Goal: Task Accomplishment & Management: Use online tool/utility

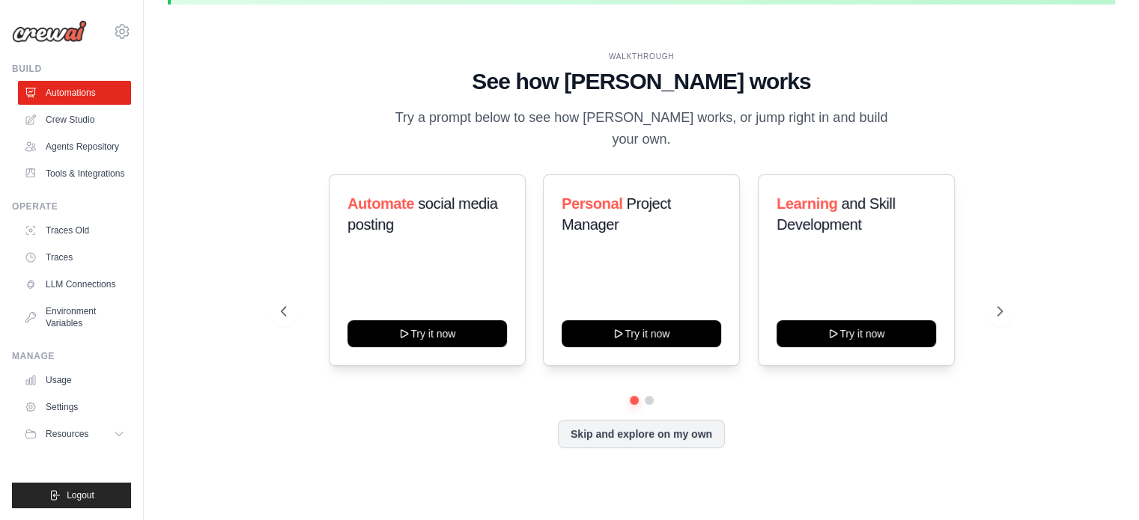
scroll to position [51, 0]
click at [1004, 308] on icon at bounding box center [1001, 311] width 15 height 15
click at [1004, 309] on icon at bounding box center [1001, 311] width 15 height 15
click at [994, 314] on icon at bounding box center [1001, 311] width 15 height 15
click at [282, 306] on icon at bounding box center [282, 311] width 15 height 15
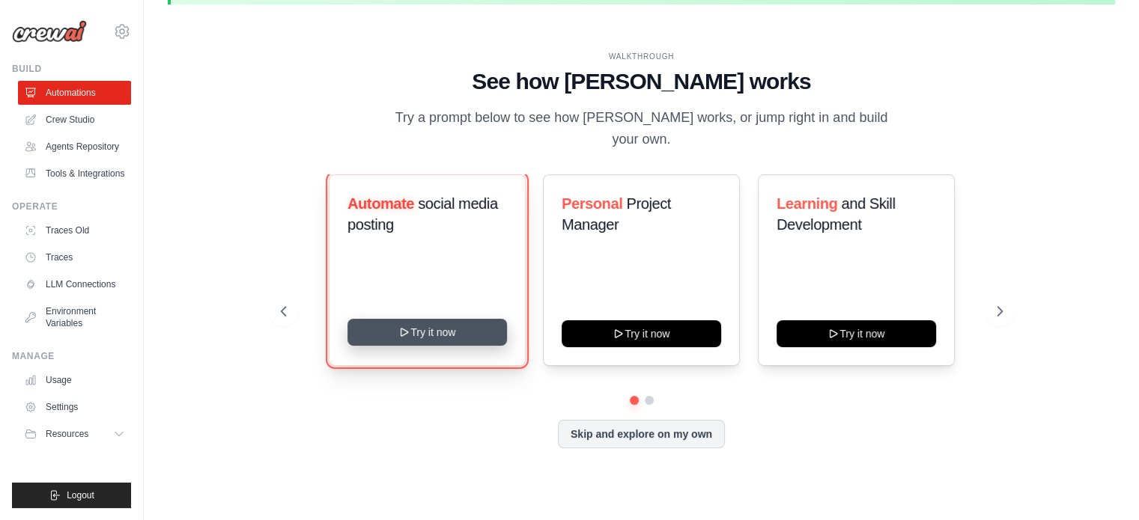
click at [436, 332] on button "Try it now" at bounding box center [427, 332] width 160 height 27
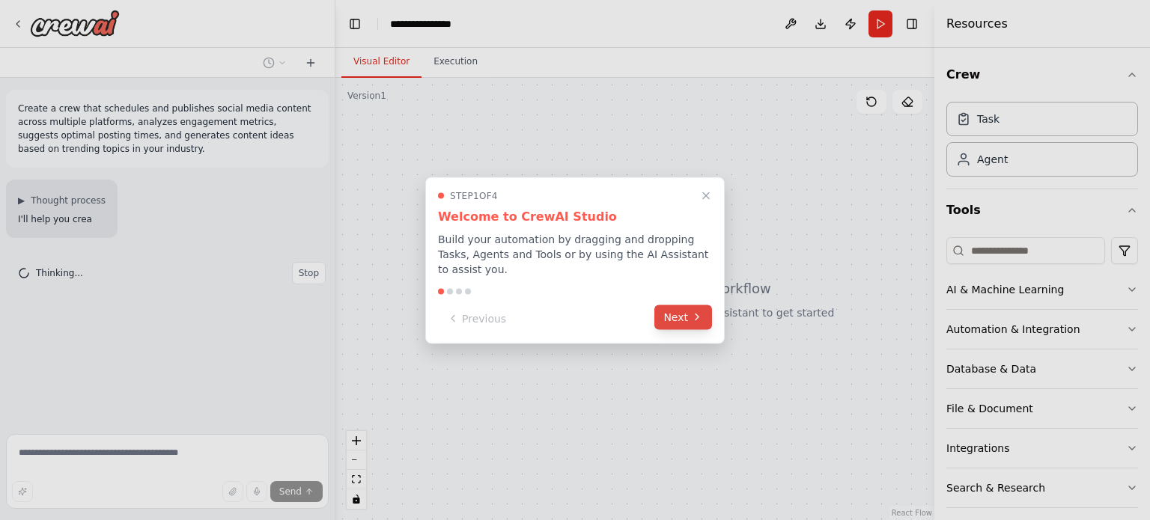
click at [690, 315] on button "Next" at bounding box center [684, 317] width 58 height 25
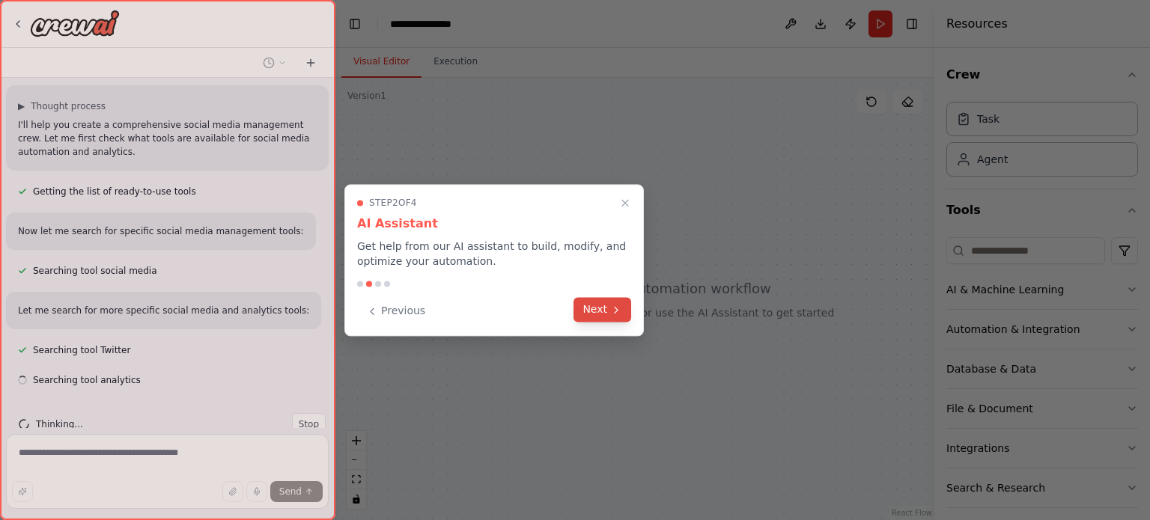
scroll to position [124, 0]
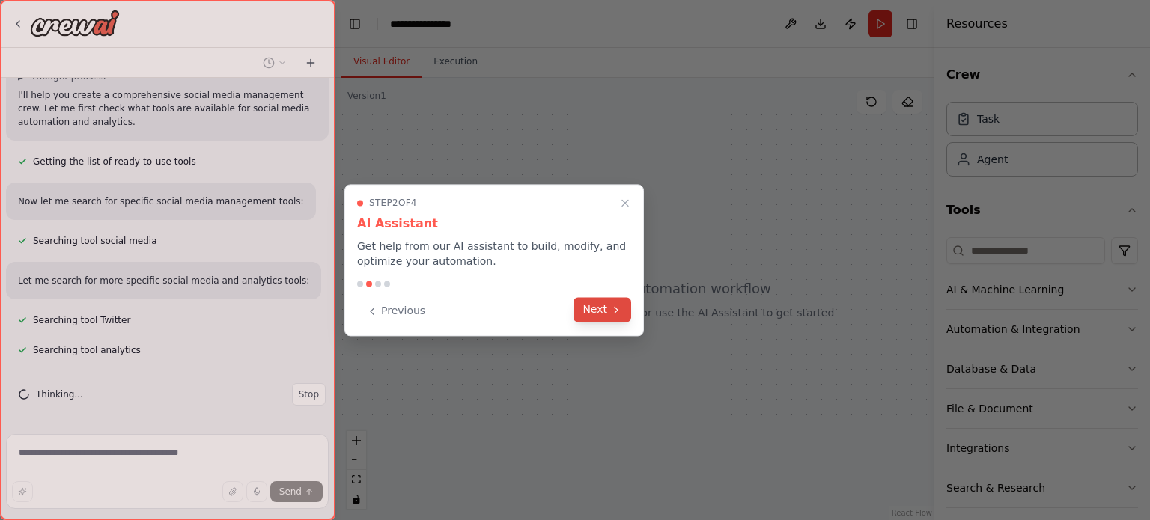
click at [608, 310] on button "Next" at bounding box center [603, 309] width 58 height 25
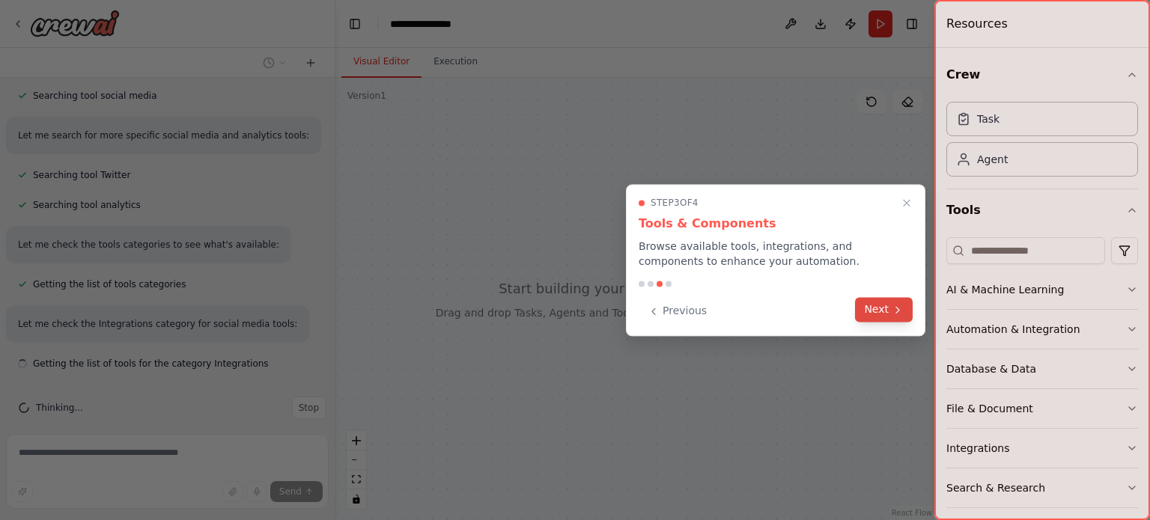
scroll to position [283, 0]
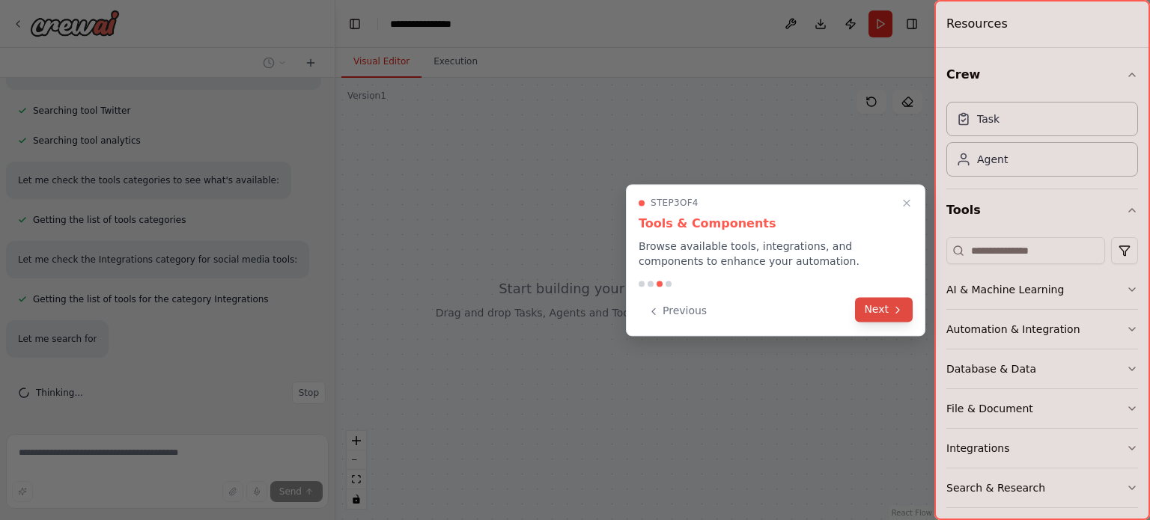
click at [884, 310] on button "Next" at bounding box center [884, 309] width 58 height 25
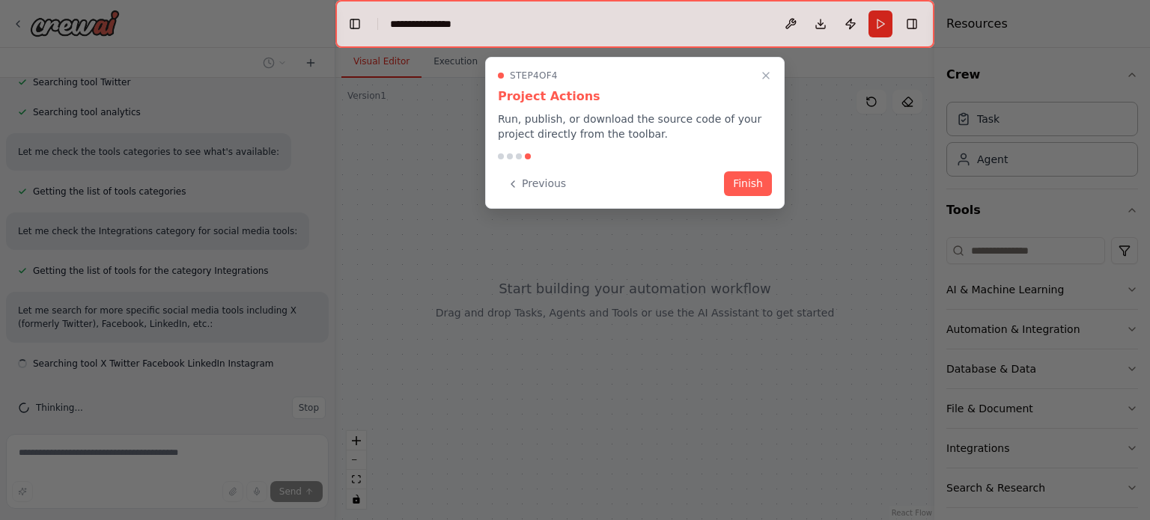
scroll to position [376, 0]
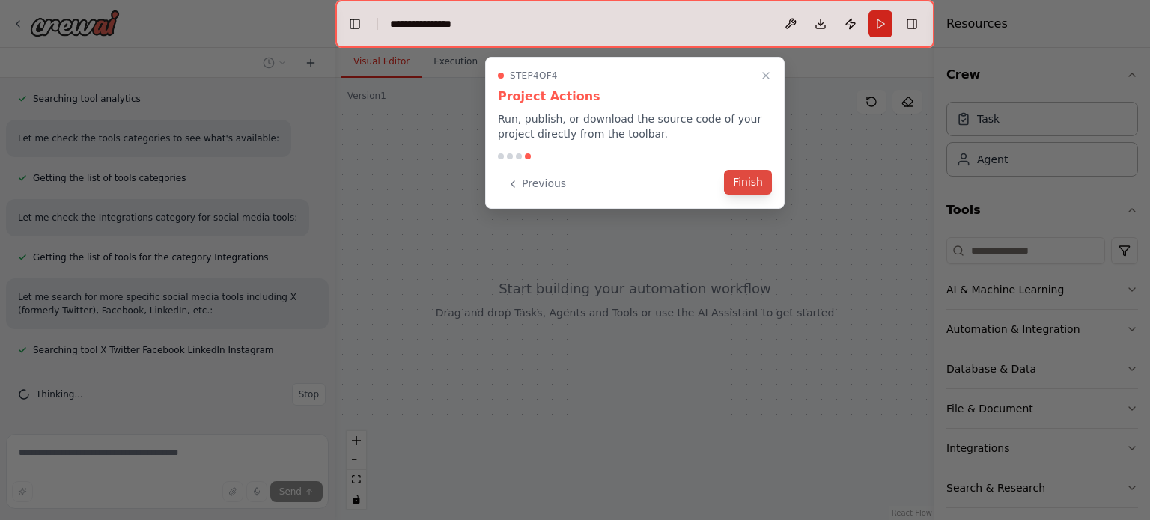
click at [749, 189] on button "Finish" at bounding box center [748, 182] width 48 height 25
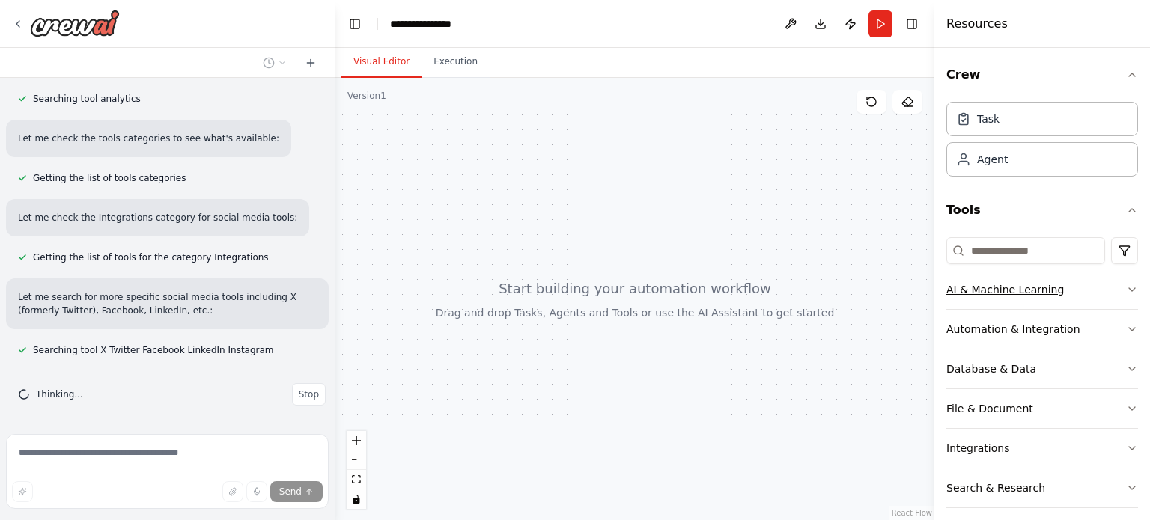
click at [1126, 291] on icon "button" at bounding box center [1132, 290] width 12 height 12
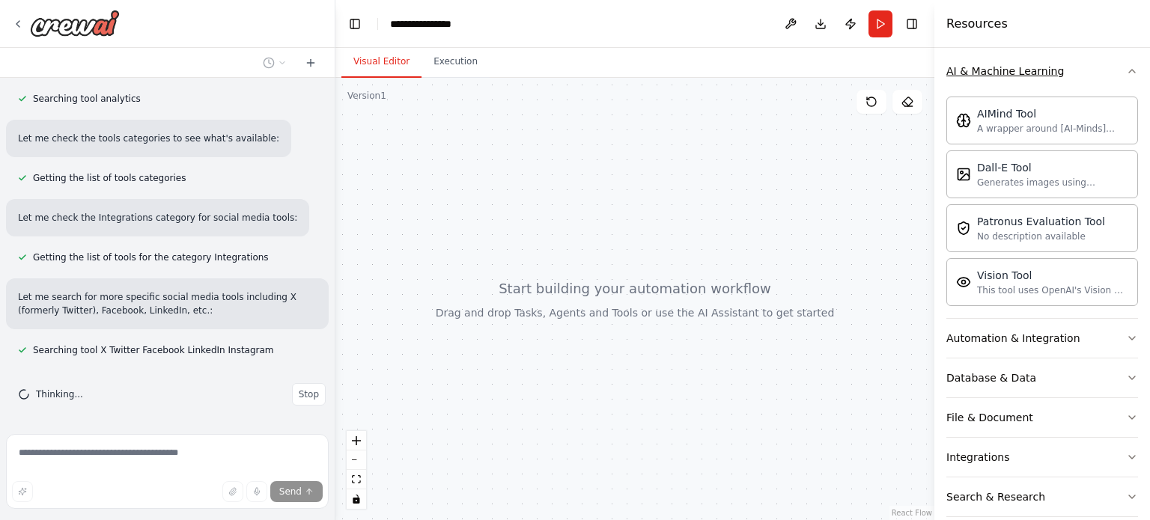
click at [1126, 73] on icon "button" at bounding box center [1132, 71] width 12 height 12
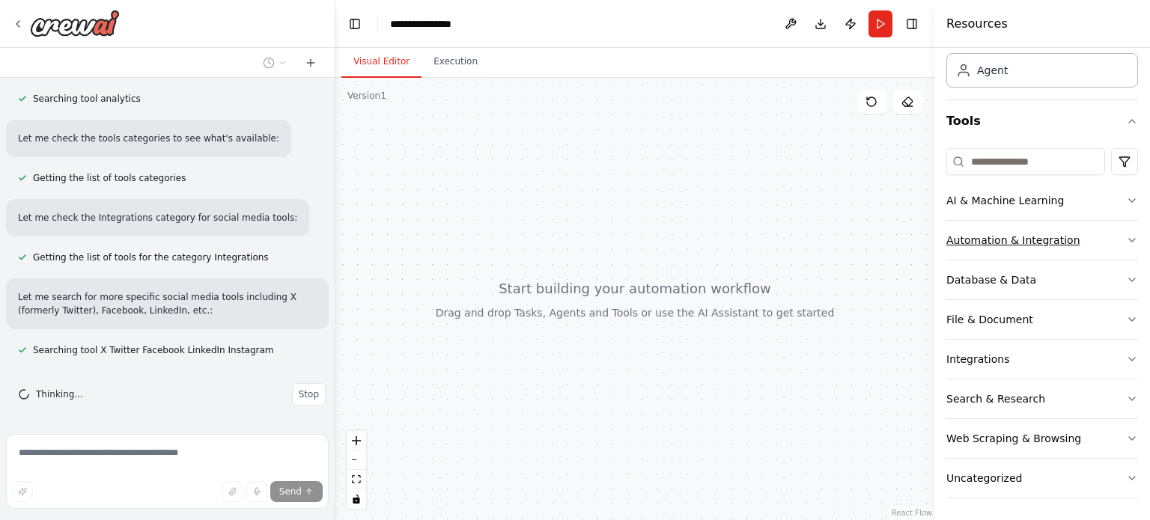
click at [1126, 243] on icon "button" at bounding box center [1132, 240] width 12 height 12
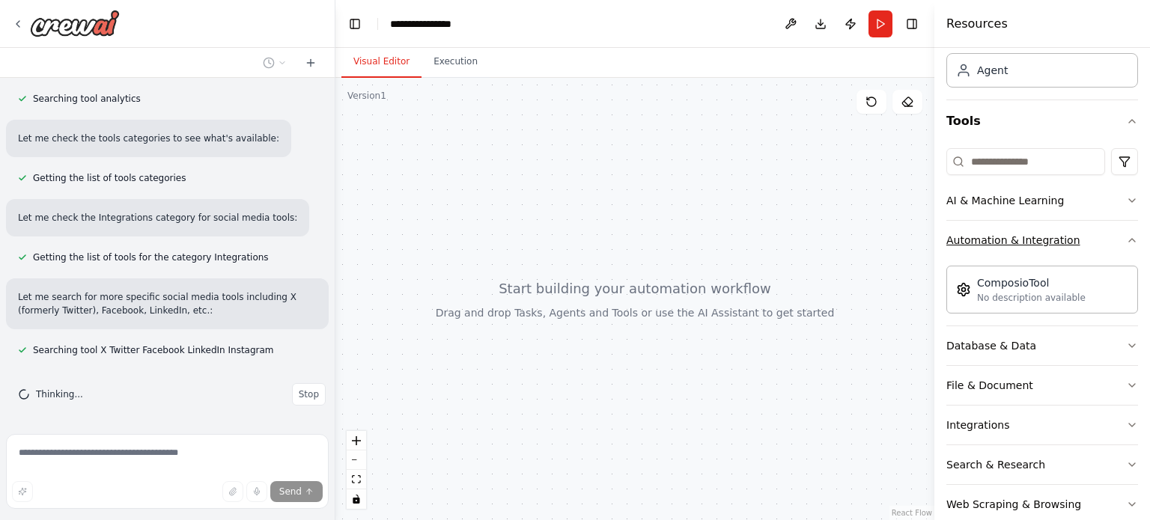
click at [1126, 241] on icon "button" at bounding box center [1132, 240] width 12 height 12
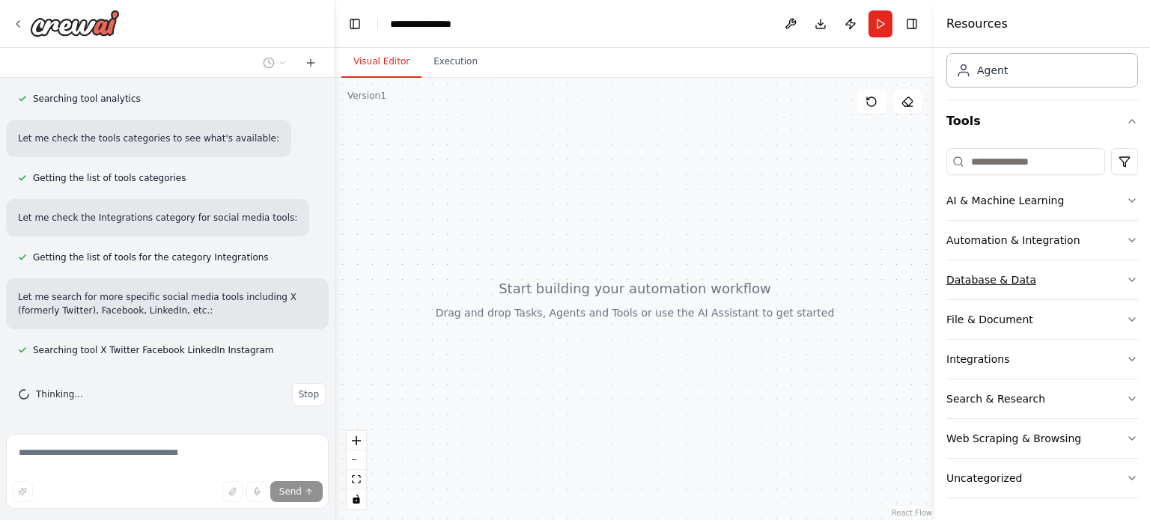
click at [1115, 285] on button "Database & Data" at bounding box center [1043, 280] width 192 height 39
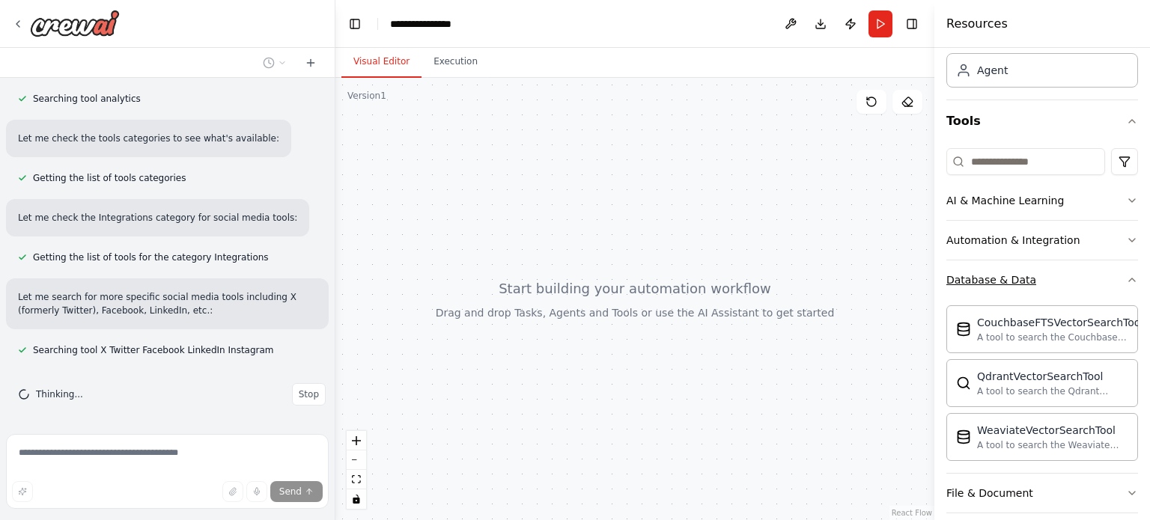
click at [1121, 288] on button "Database & Data" at bounding box center [1043, 280] width 192 height 39
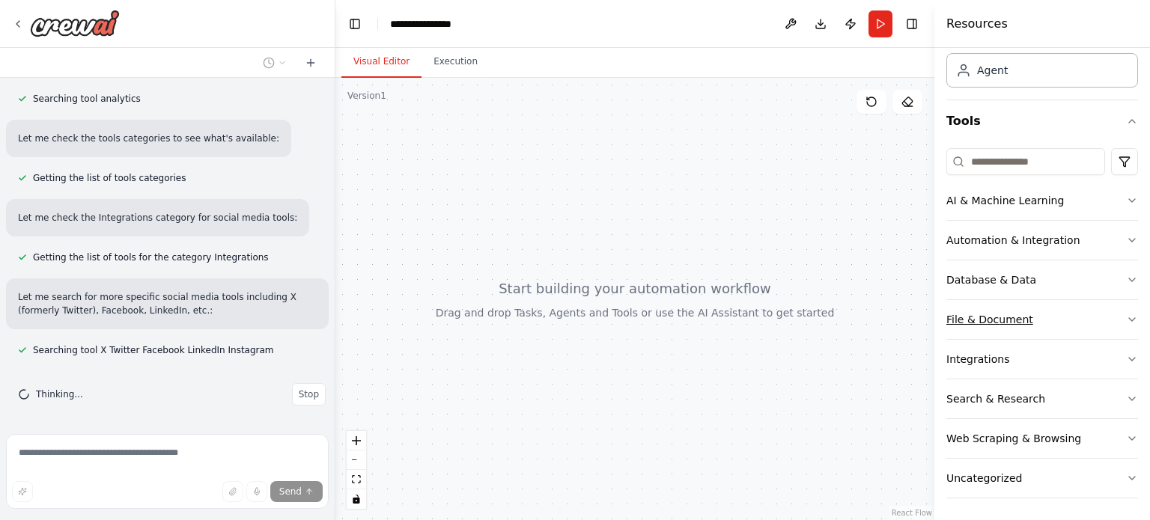
click at [1123, 312] on button "File & Document" at bounding box center [1043, 319] width 192 height 39
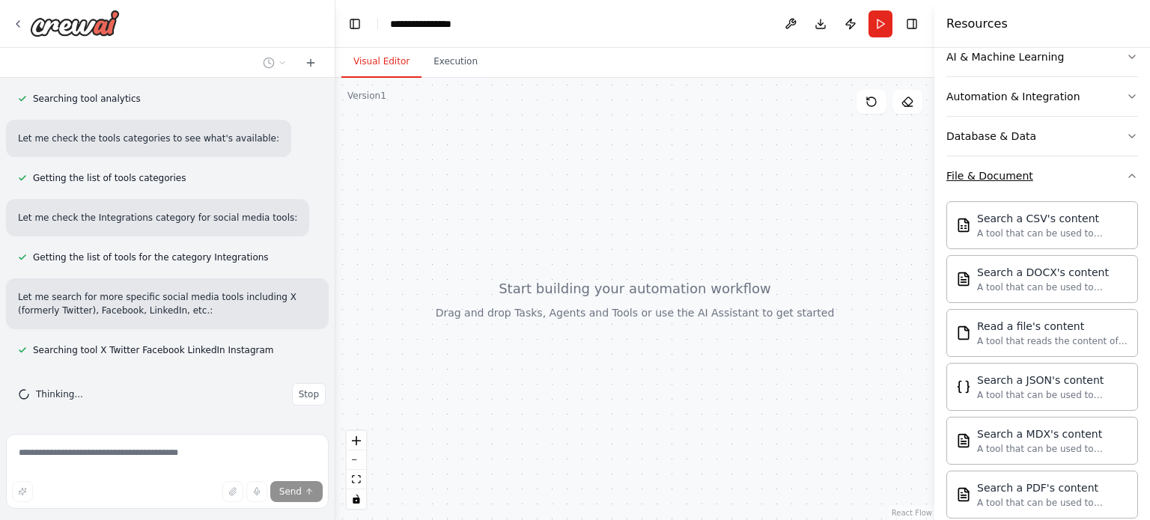
click at [1114, 177] on button "File & Document" at bounding box center [1043, 176] width 192 height 39
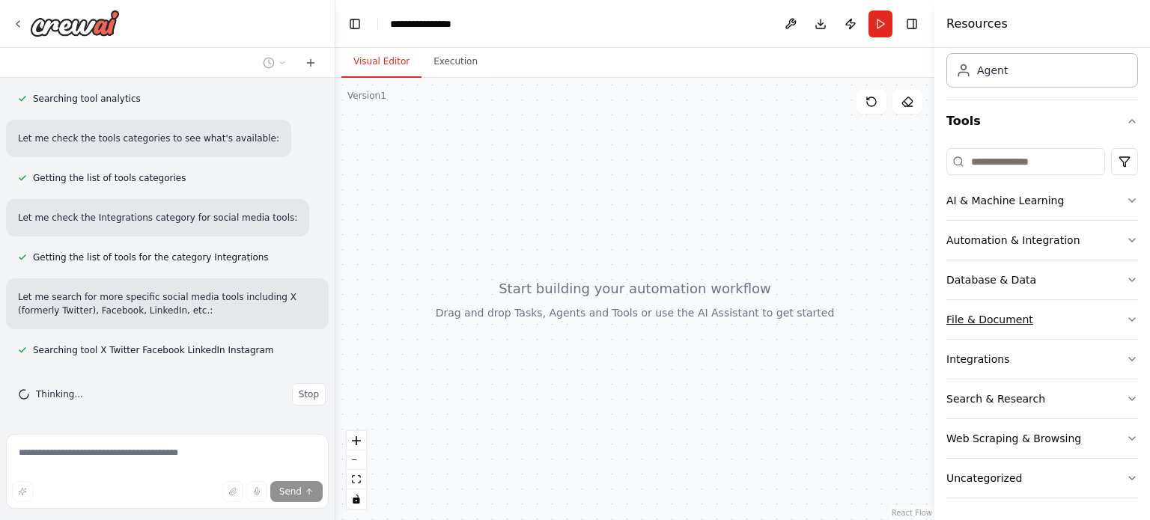
click at [1114, 326] on button "File & Document" at bounding box center [1043, 319] width 192 height 39
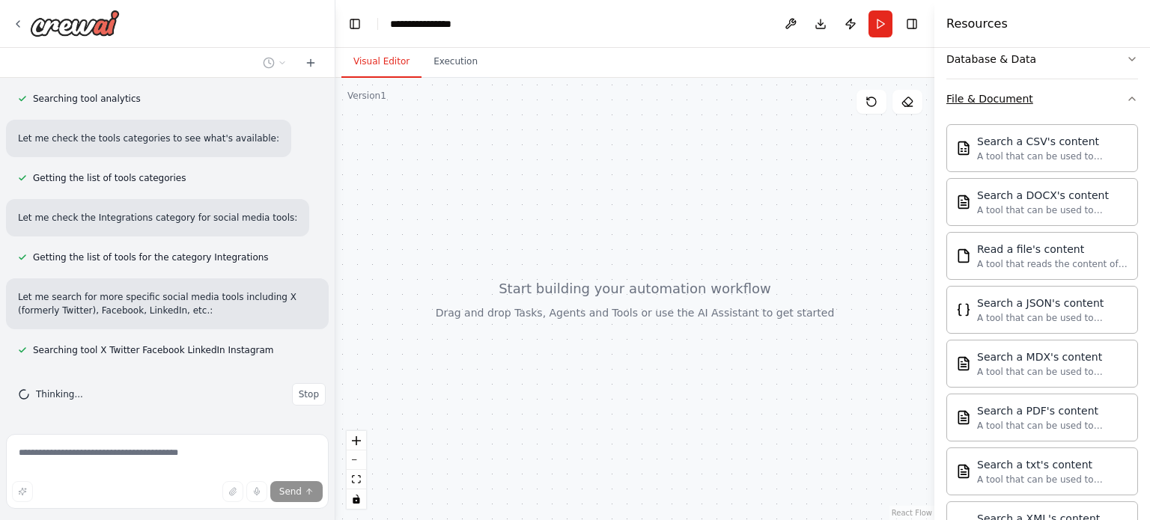
click at [1111, 100] on button "File & Document" at bounding box center [1043, 98] width 192 height 39
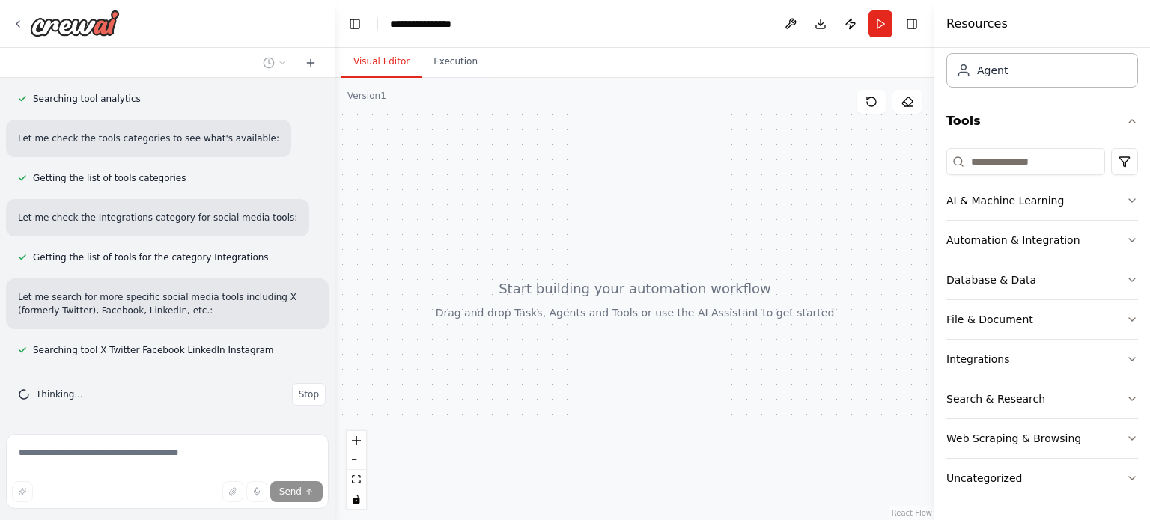
click at [1094, 359] on button "Integrations" at bounding box center [1043, 359] width 192 height 39
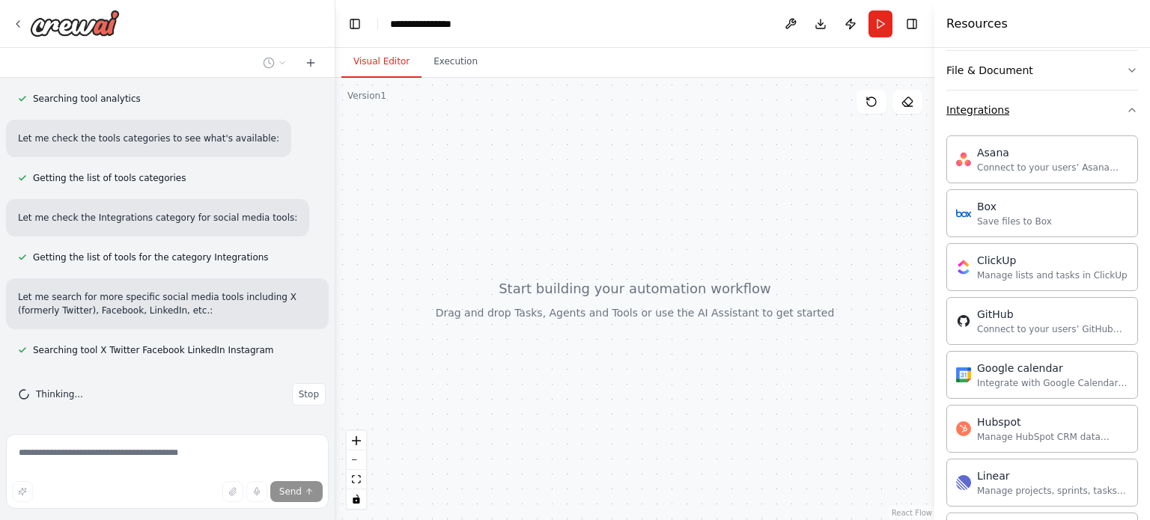
click at [1126, 108] on icon "button" at bounding box center [1132, 110] width 12 height 12
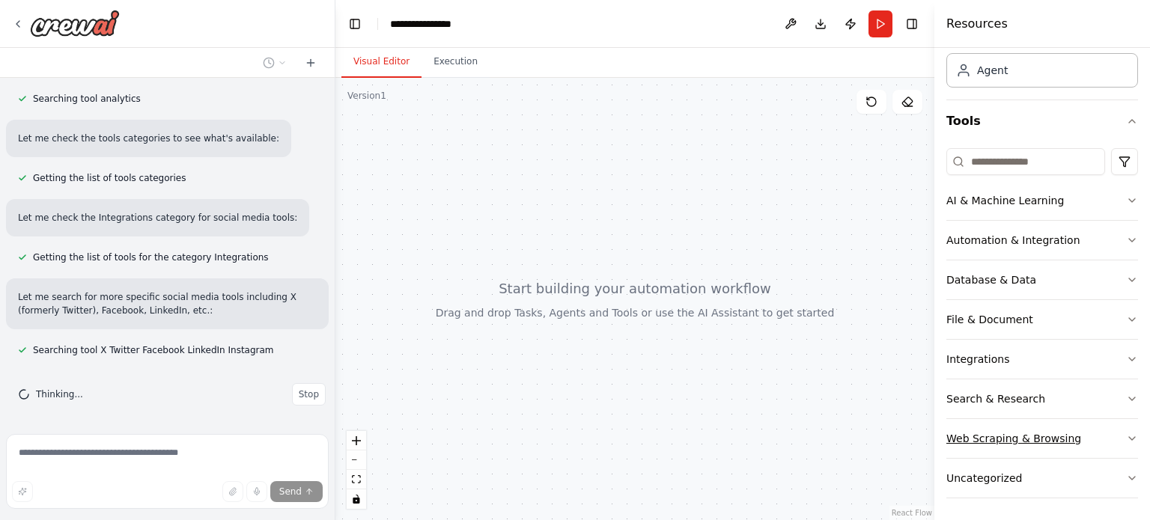
scroll to position [455, 0]
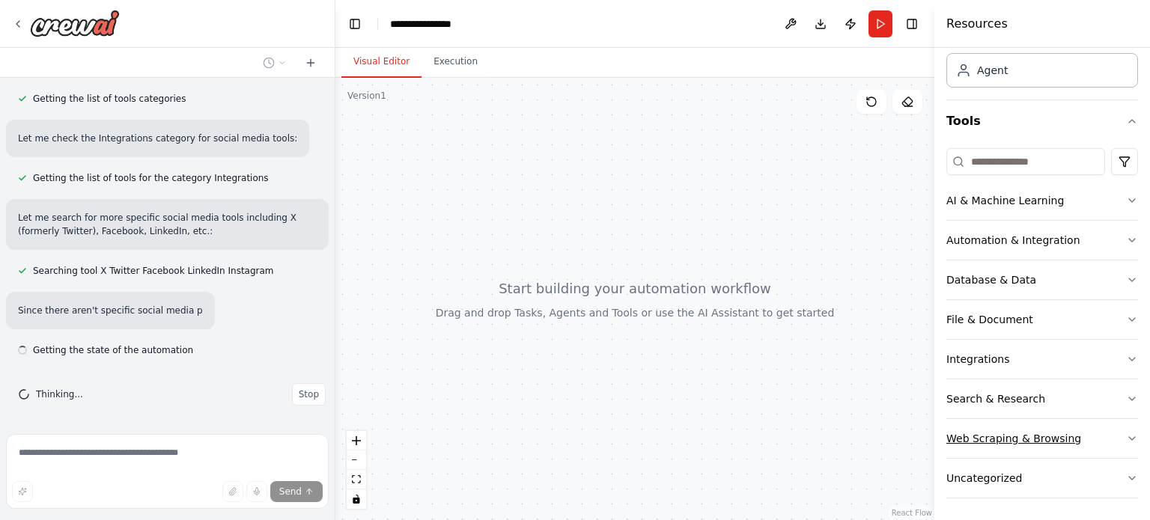
click at [1110, 435] on button "Web Scraping & Browsing" at bounding box center [1043, 438] width 192 height 39
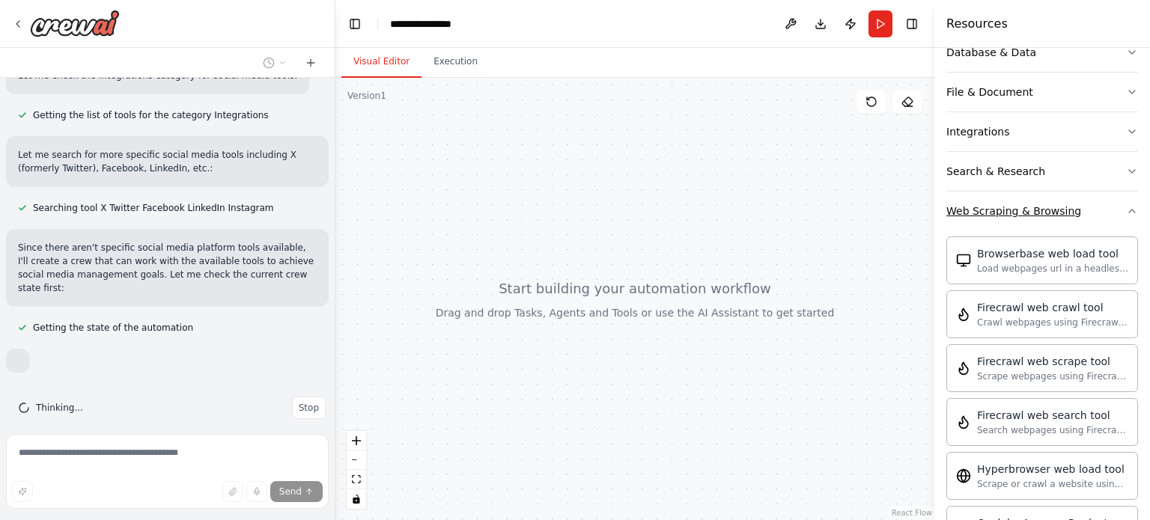
scroll to position [574, 0]
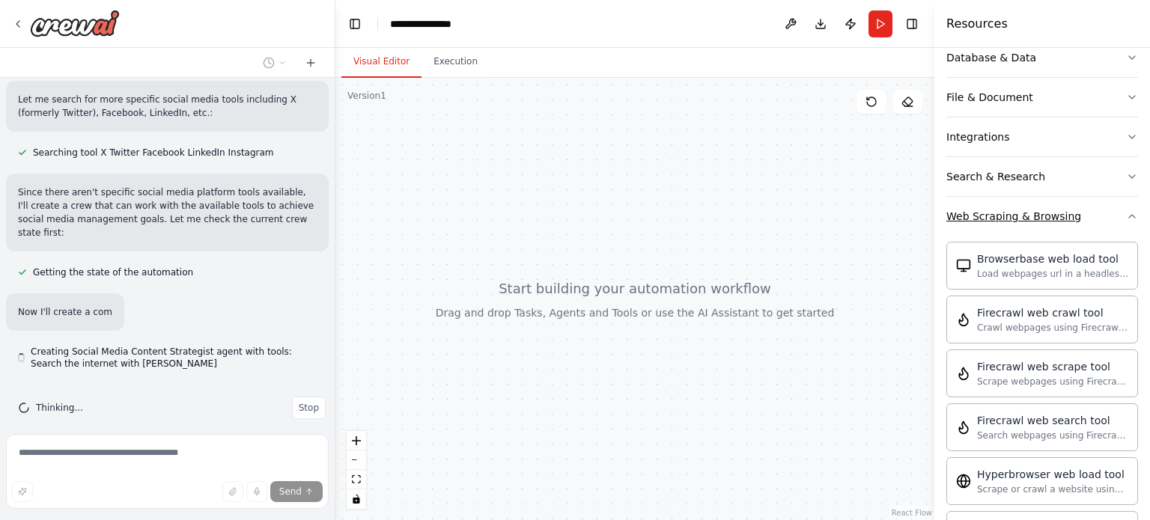
click at [1106, 205] on button "Web Scraping & Browsing" at bounding box center [1043, 216] width 192 height 39
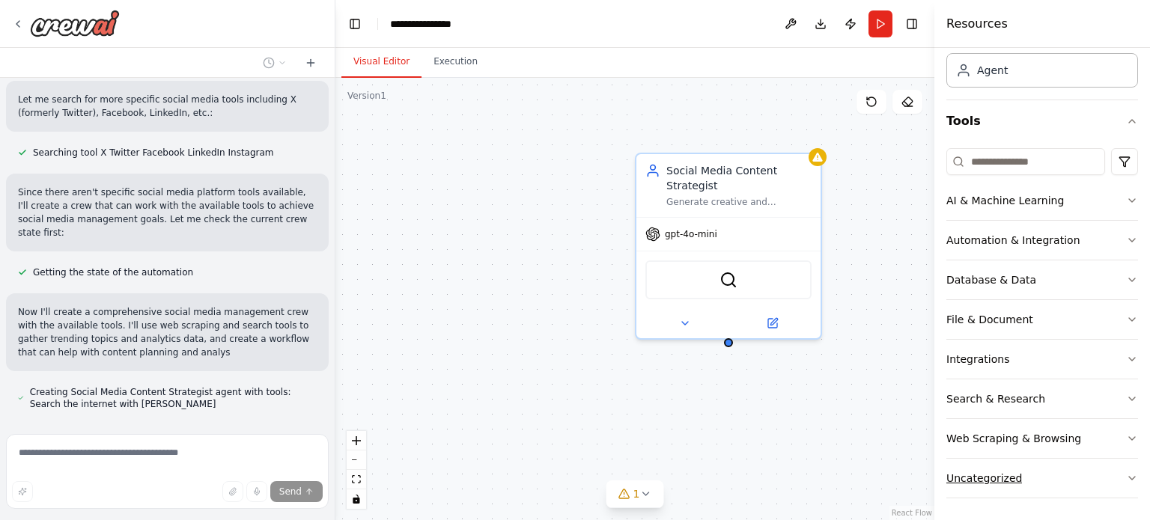
scroll to position [614, 0]
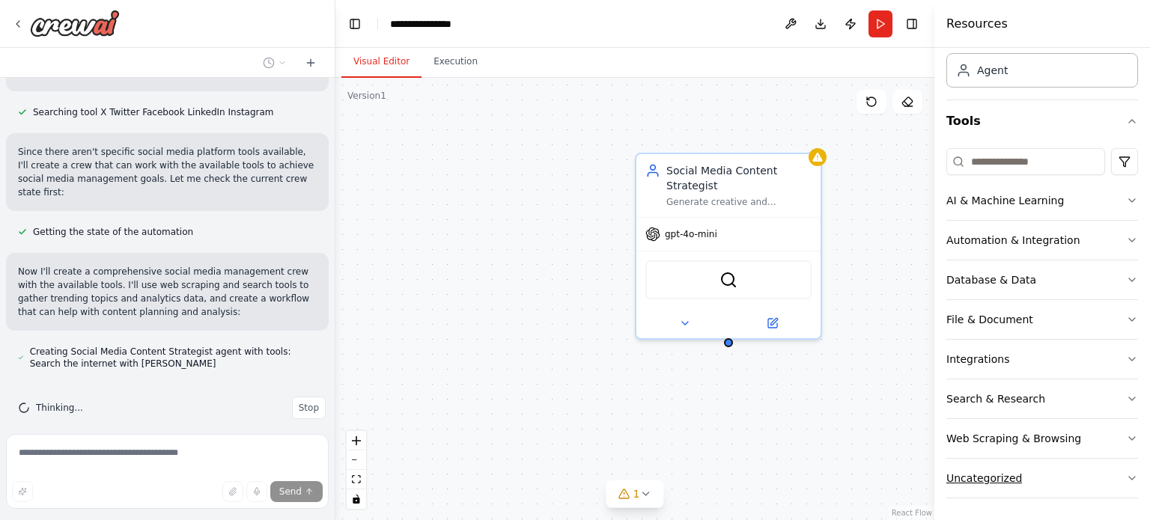
click at [1104, 483] on button "Uncategorized" at bounding box center [1043, 478] width 192 height 39
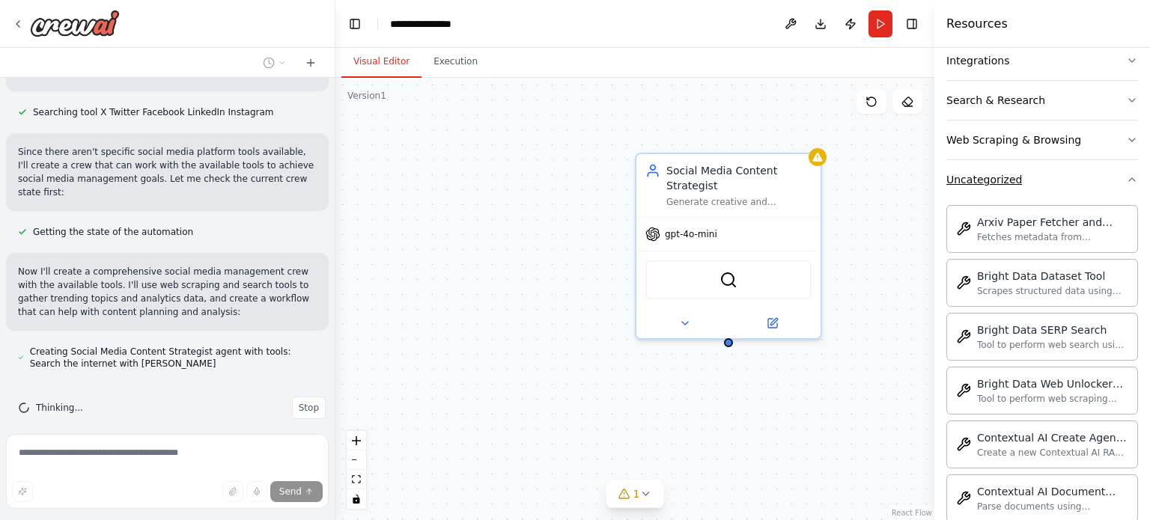
drag, startPoint x: 1097, startPoint y: 177, endPoint x: 1086, endPoint y: 186, distance: 14.9
click at [1097, 178] on button "Uncategorized" at bounding box center [1043, 179] width 192 height 39
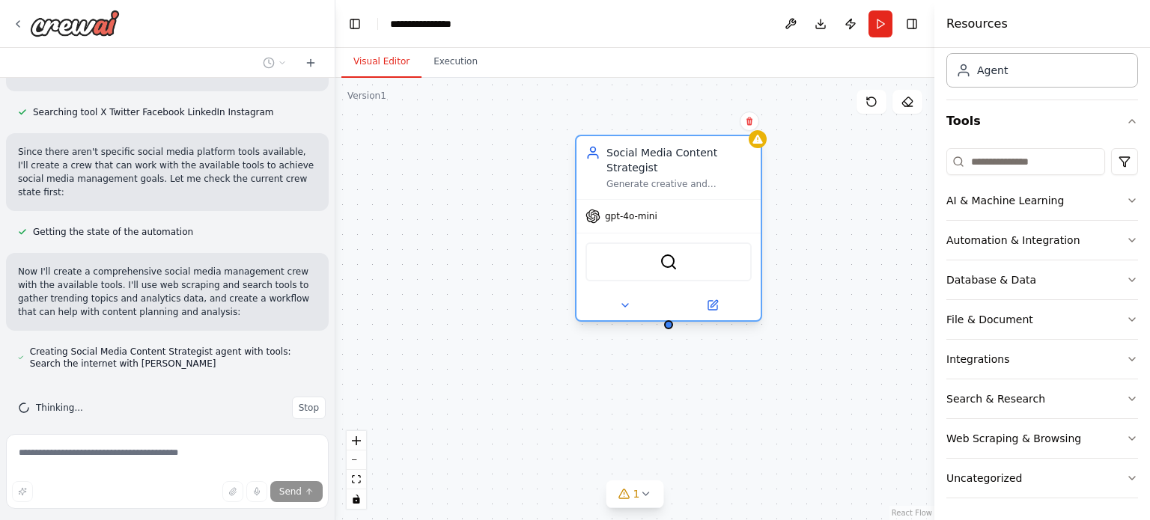
drag, startPoint x: 737, startPoint y: 191, endPoint x: 687, endPoint y: 174, distance: 52.3
click at [687, 174] on div "Social Media Content Strategist Generate creative and engaging content ideas fo…" at bounding box center [679, 167] width 145 height 45
click at [625, 304] on icon at bounding box center [625, 305] width 6 height 3
click at [665, 260] on img at bounding box center [669, 262] width 18 height 18
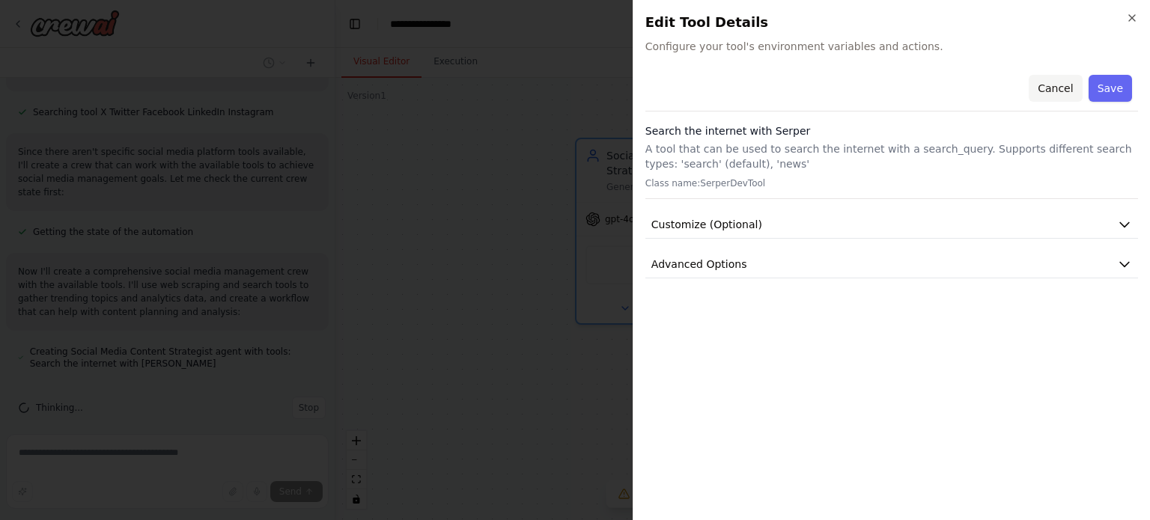
click at [1064, 83] on button "Cancel" at bounding box center [1055, 88] width 53 height 27
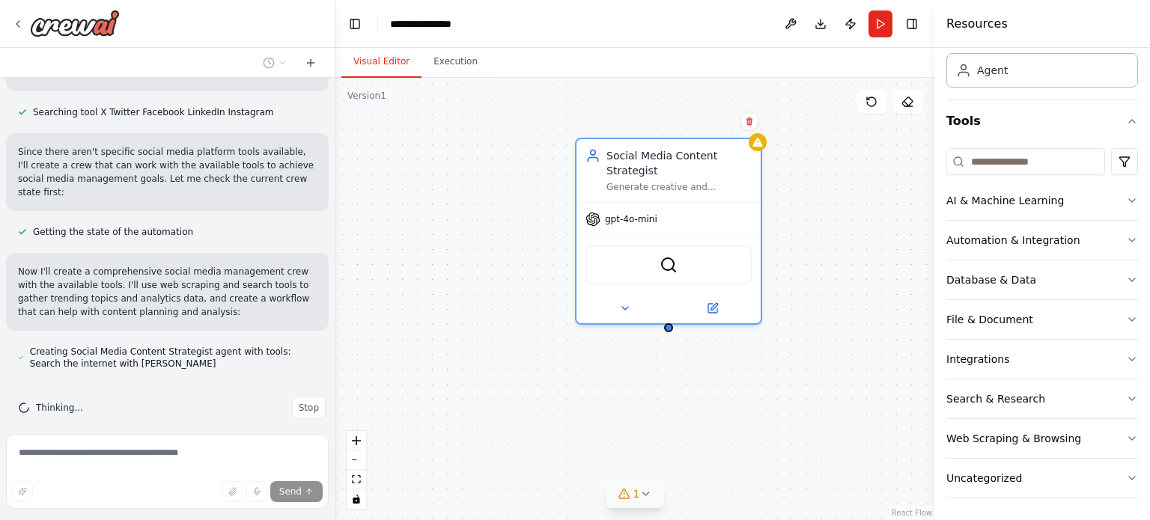
click at [644, 498] on icon at bounding box center [646, 494] width 12 height 12
click at [827, 439] on div "Social Media Content Strategist Generate creative and engaging content ideas fo…" at bounding box center [634, 299] width 599 height 443
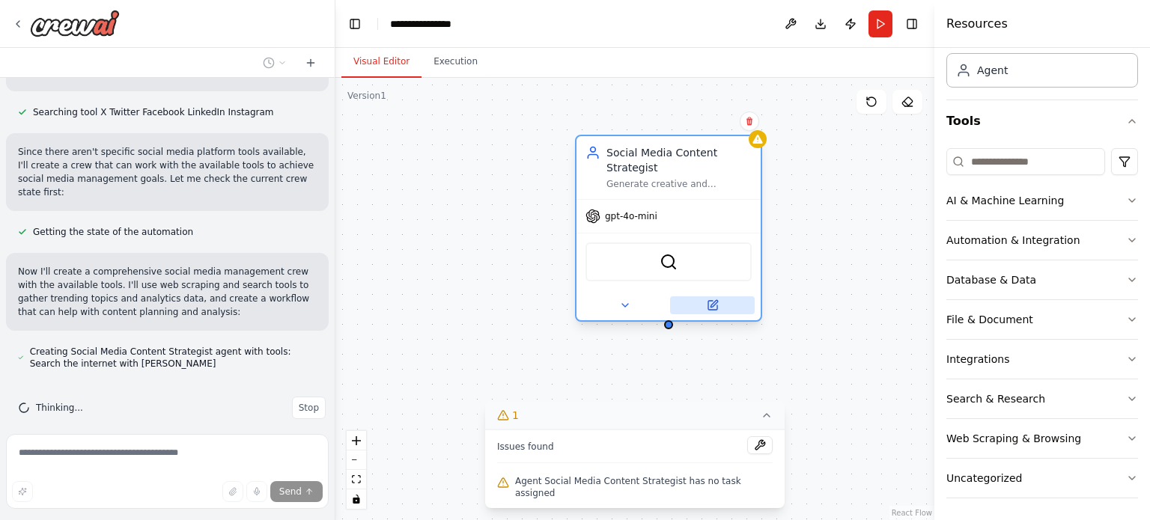
click at [716, 303] on icon at bounding box center [713, 306] width 12 height 12
click at [707, 306] on icon at bounding box center [713, 306] width 12 height 12
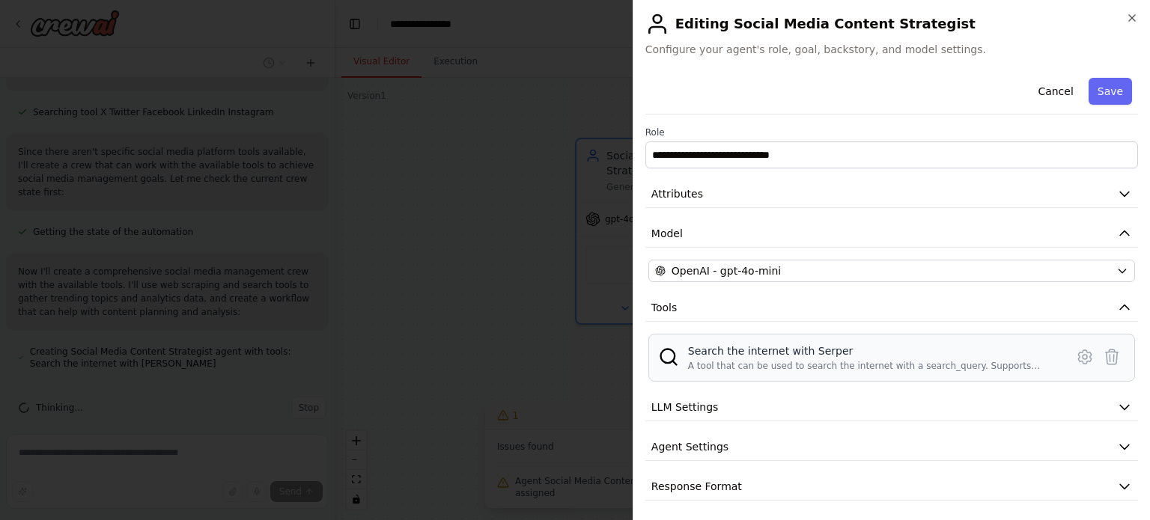
scroll to position [3, 0]
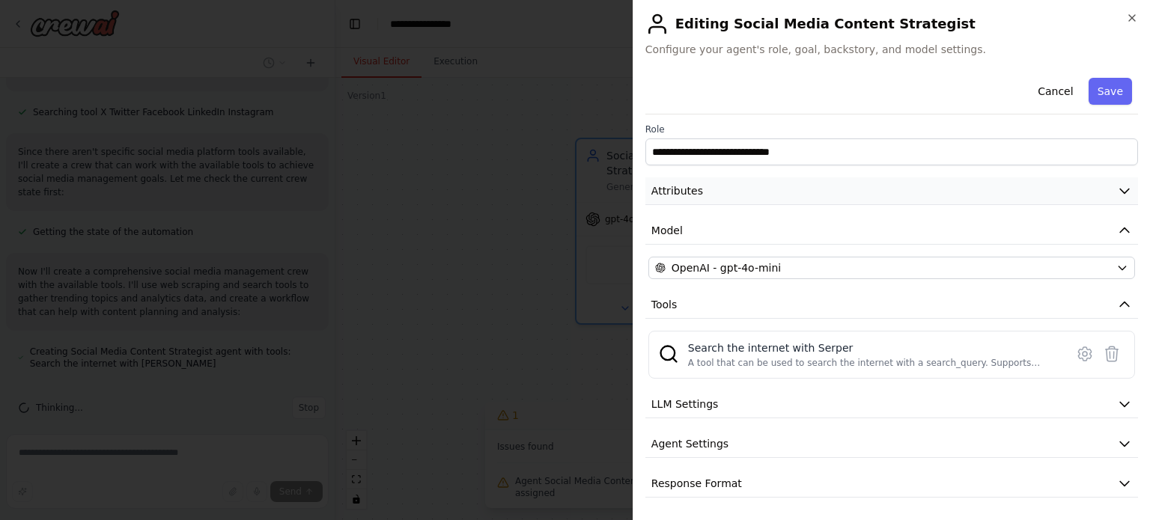
click at [1078, 190] on button "Attributes" at bounding box center [892, 191] width 493 height 28
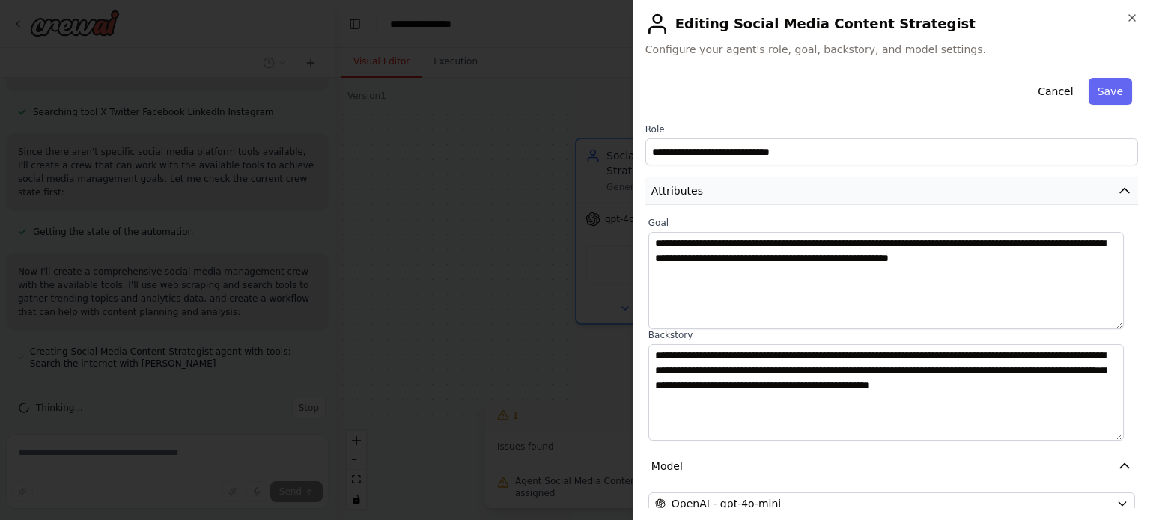
click at [1078, 193] on button "Attributes" at bounding box center [892, 191] width 493 height 28
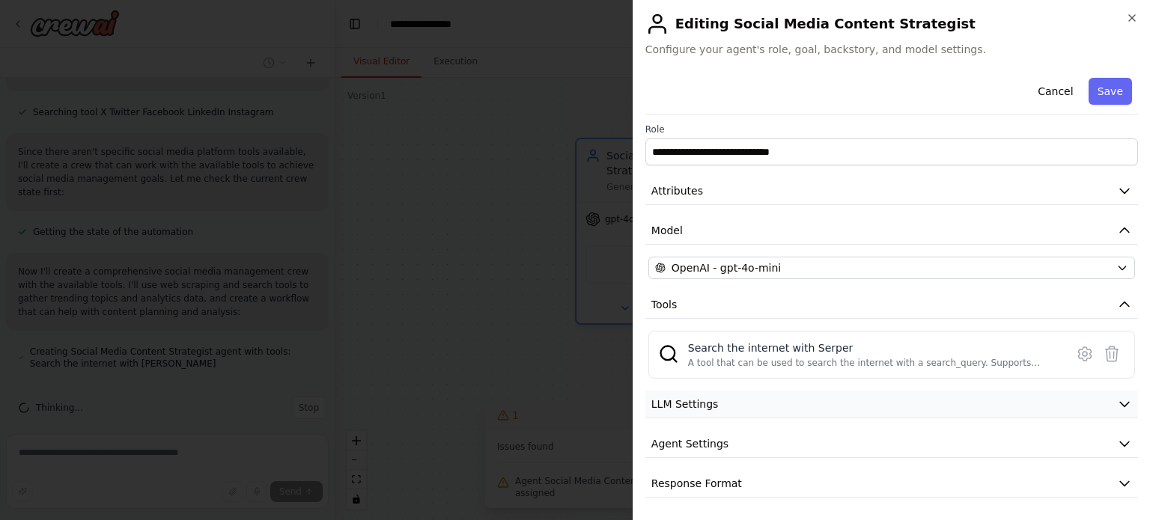
click at [1062, 408] on button "LLM Settings" at bounding box center [892, 405] width 493 height 28
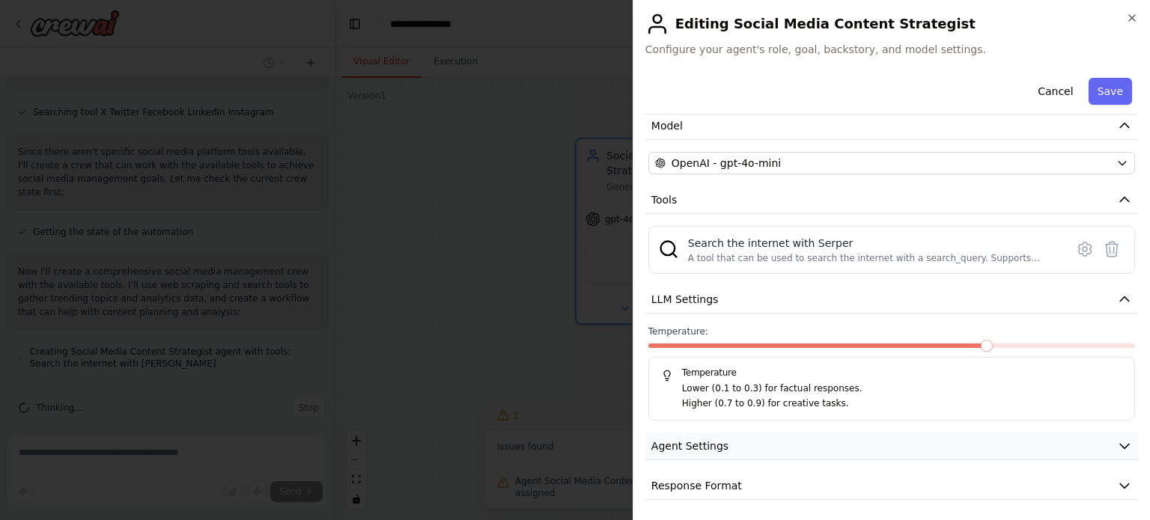
scroll to position [109, 0]
click at [917, 434] on button "Agent Settings" at bounding box center [892, 445] width 493 height 28
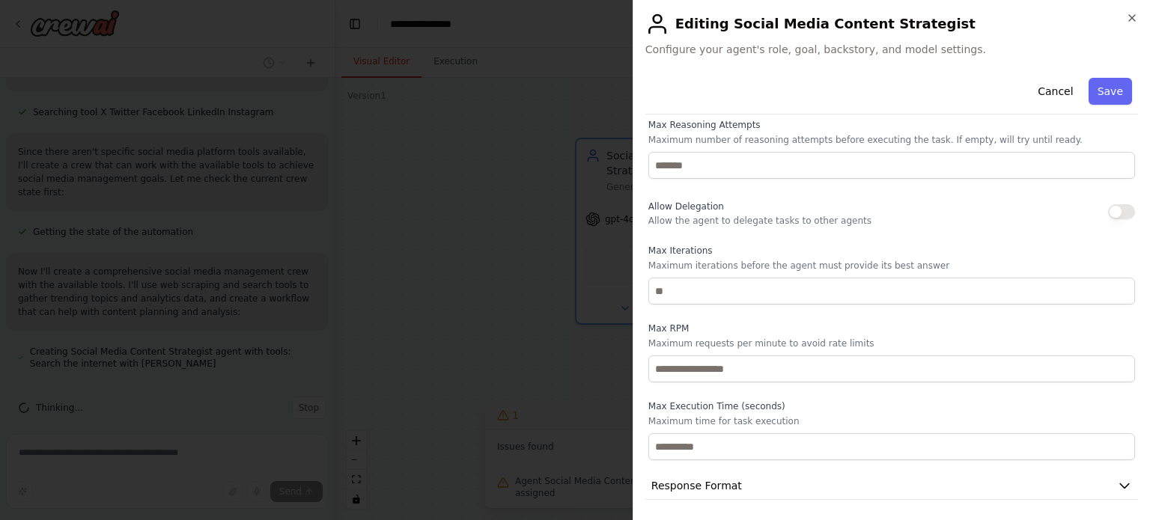
scroll to position [511, 0]
click at [1129, 27] on h2 "Editing Social Media Content Strategist" at bounding box center [892, 24] width 493 height 24
click at [1126, 16] on icon "button" at bounding box center [1132, 18] width 12 height 12
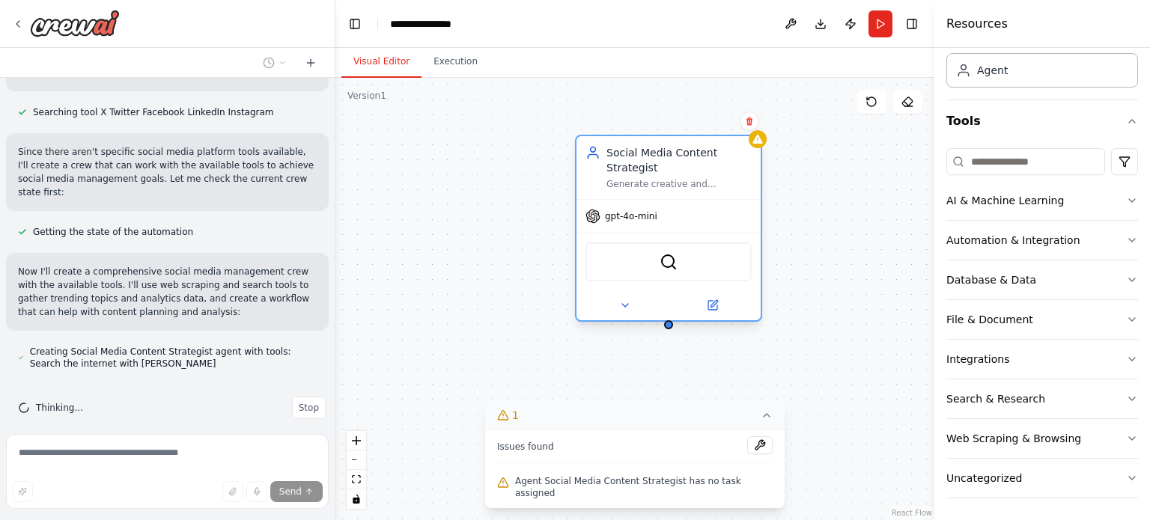
click at [617, 211] on span "gpt-4o-mini" at bounding box center [631, 216] width 52 height 12
click at [649, 177] on div "Social Media Content Strategist Generate creative and engaging content ideas fo…" at bounding box center [679, 167] width 145 height 45
click at [146, 347] on span "Creating Social Media Content Strategist agent with tools: Search the internet …" at bounding box center [173, 358] width 287 height 24
click at [882, 22] on button "Run" at bounding box center [881, 23] width 24 height 27
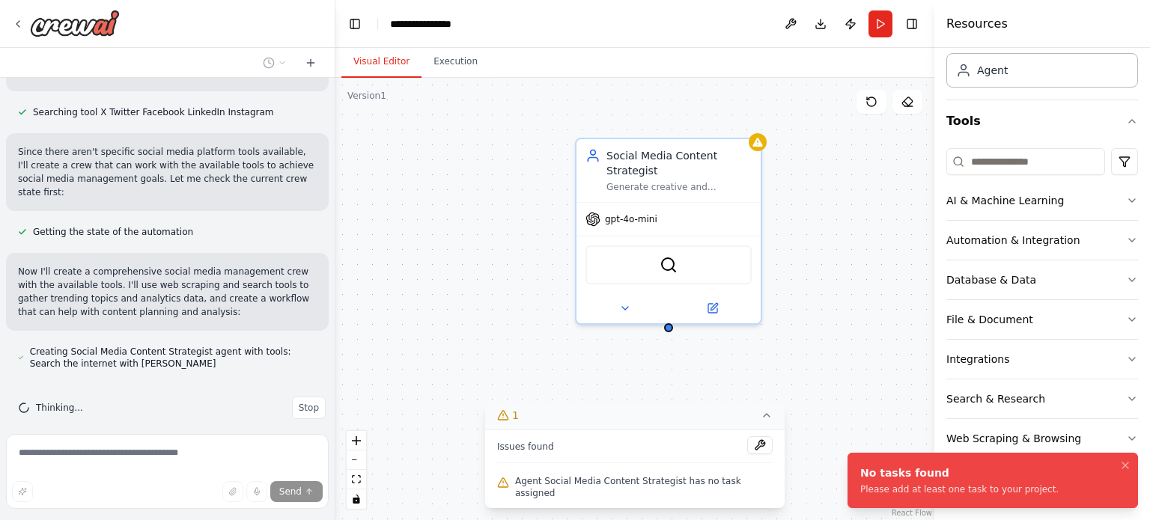
click at [756, 383] on div "Social Media Content Strategist Generate creative and engaging content ideas fo…" at bounding box center [634, 299] width 599 height 443
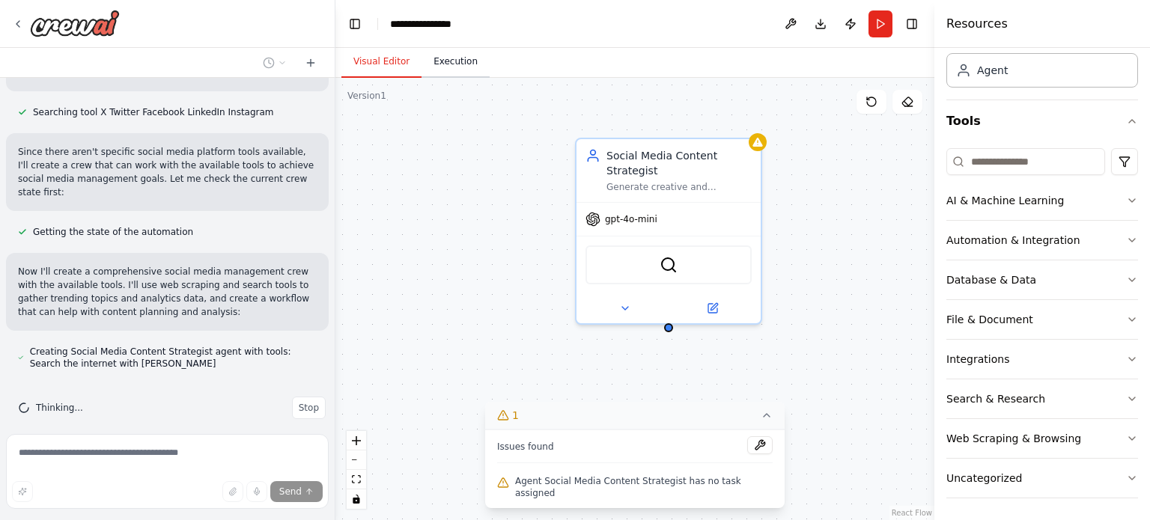
click at [428, 62] on button "Execution" at bounding box center [456, 61] width 68 height 31
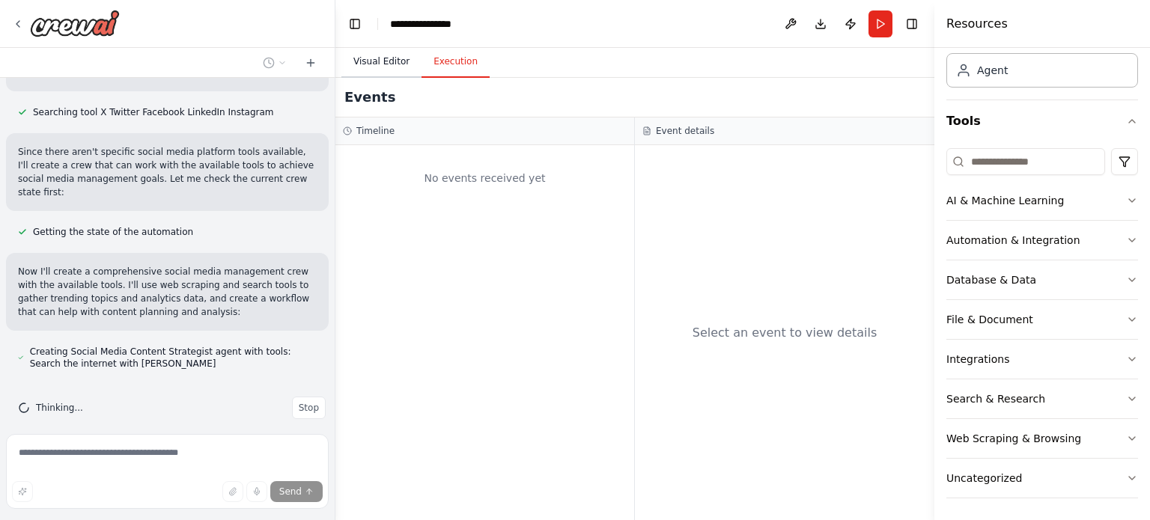
click at [383, 68] on button "Visual Editor" at bounding box center [381, 61] width 80 height 31
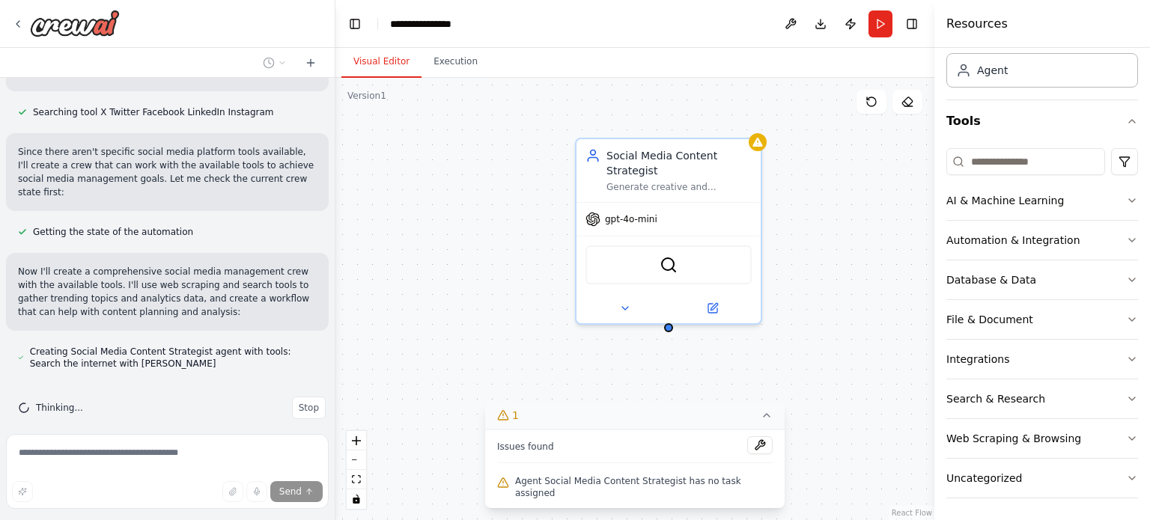
drag, startPoint x: 822, startPoint y: 295, endPoint x: 809, endPoint y: 230, distance: 66.4
click at [809, 230] on div "Social Media Content Strategist Generate creative and engaging content ideas fo…" at bounding box center [634, 299] width 599 height 443
click at [668, 223] on div "gpt-4o-mini" at bounding box center [670, 217] width 184 height 33
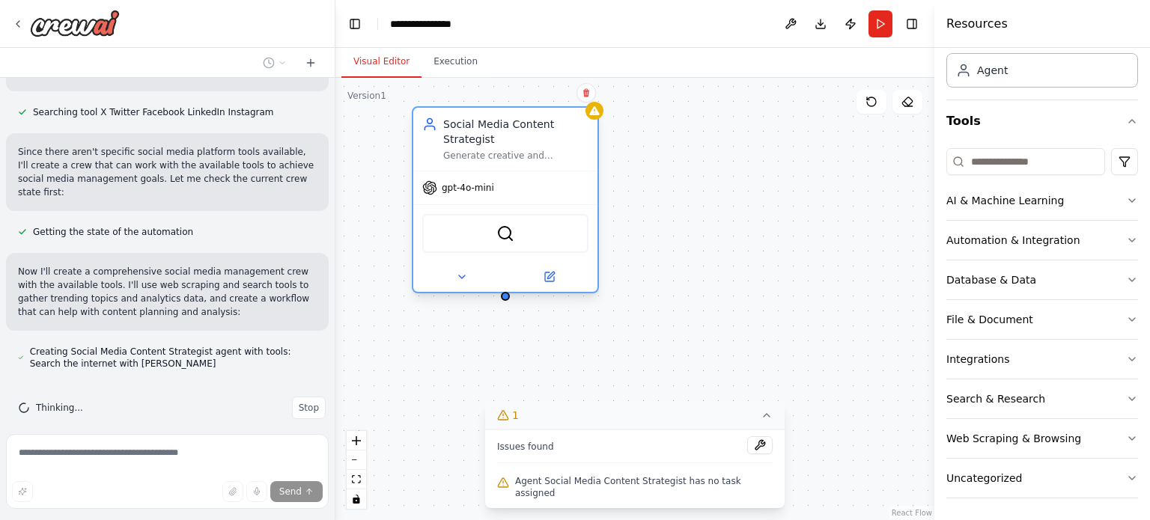
drag, startPoint x: 635, startPoint y: 216, endPoint x: 482, endPoint y: 193, distance: 154.5
click at [482, 193] on span "gpt-4o-mini" at bounding box center [468, 188] width 52 height 12
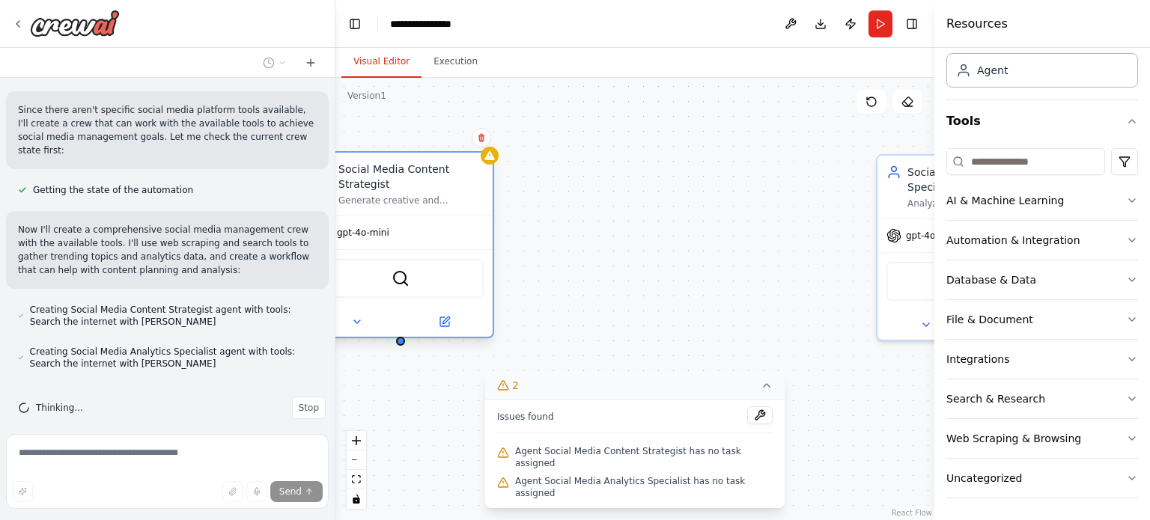
drag, startPoint x: 717, startPoint y: 180, endPoint x: 370, endPoint y: 176, distance: 346.7
click at [370, 176] on div "Social Media Content Strategist" at bounding box center [410, 177] width 145 height 30
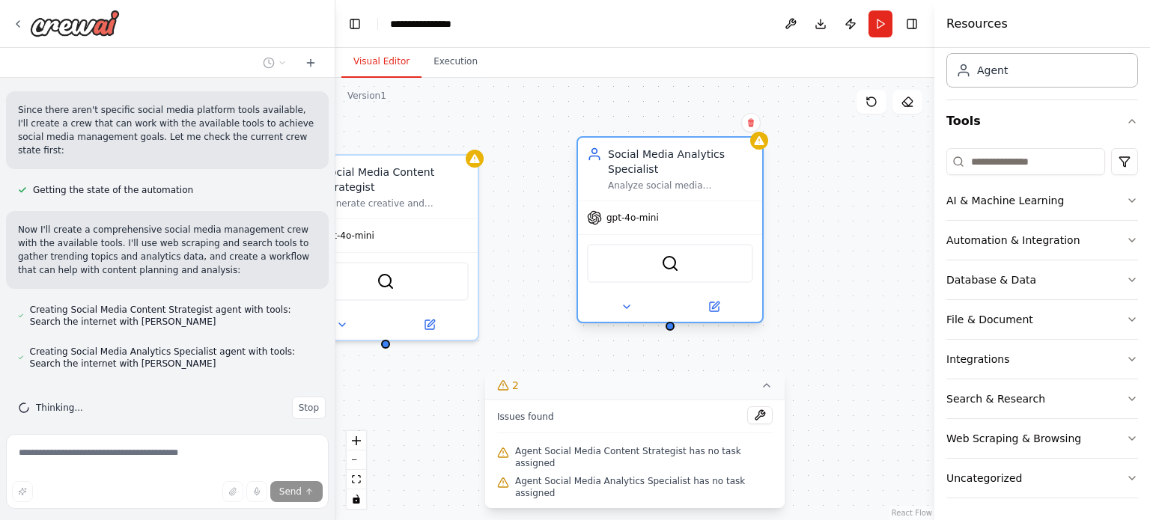
drag, startPoint x: 894, startPoint y: 188, endPoint x: 599, endPoint y: 177, distance: 295.3
click at [599, 177] on div "Social Media Analytics Specialist Analyze social media performance metrics, tra…" at bounding box center [670, 169] width 166 height 45
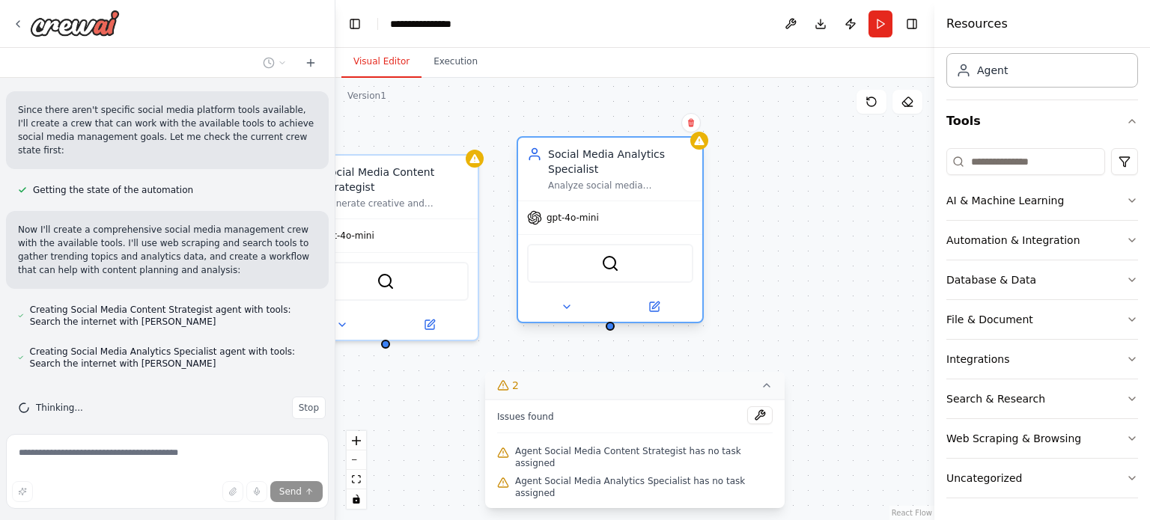
drag, startPoint x: 597, startPoint y: 182, endPoint x: 585, endPoint y: 189, distance: 14.1
click at [597, 182] on div "Analyze social media performance metrics, track engagement patterns, identify o…" at bounding box center [620, 186] width 145 height 12
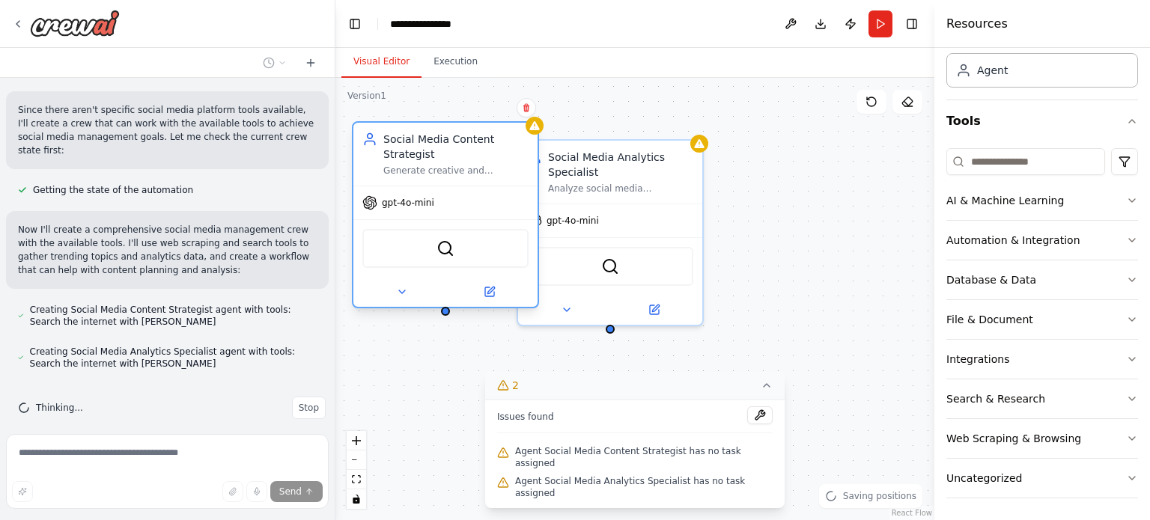
drag, startPoint x: 421, startPoint y: 183, endPoint x: 485, endPoint y: 158, distance: 69.3
click at [485, 158] on div "Social Media Content Strategist" at bounding box center [455, 147] width 145 height 30
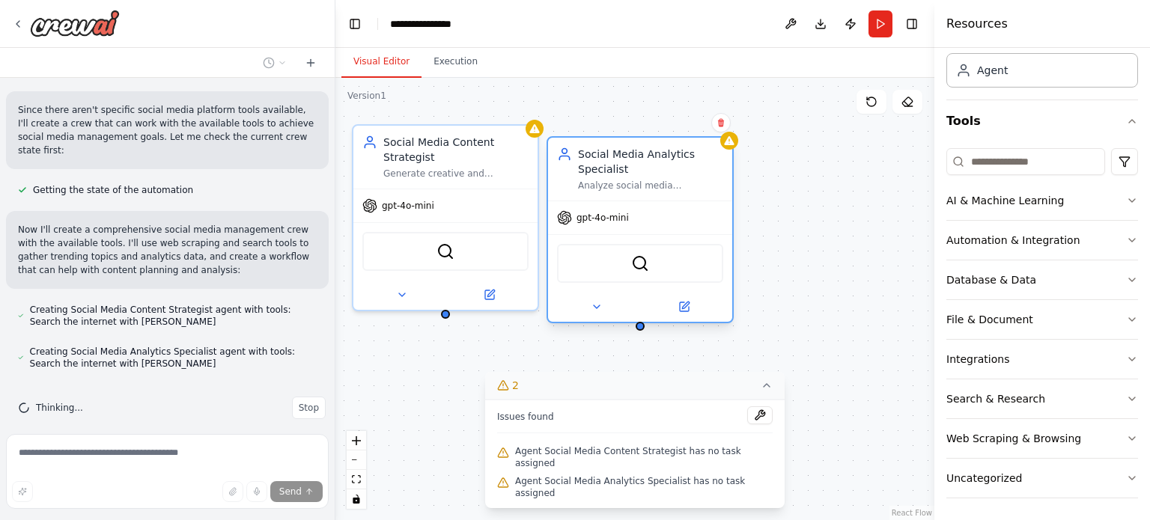
drag, startPoint x: 641, startPoint y: 168, endPoint x: 694, endPoint y: 173, distance: 53.4
click at [694, 173] on div "Social Media Analytics Specialist" at bounding box center [650, 162] width 145 height 30
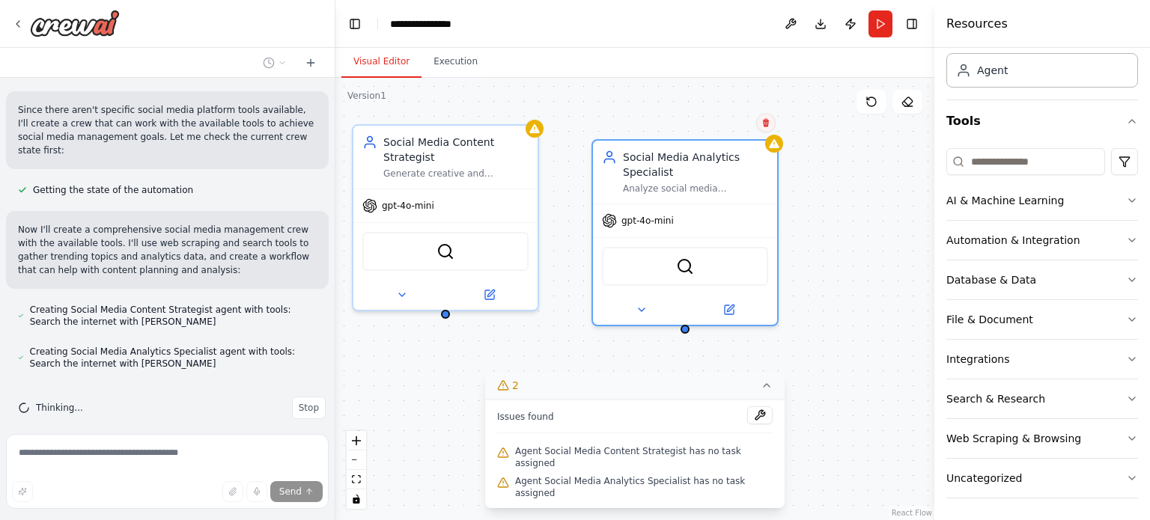
click at [770, 128] on button at bounding box center [765, 122] width 19 height 19
click at [725, 123] on button "Confirm" at bounding box center [723, 123] width 53 height 18
click at [726, 126] on button "Confirm" at bounding box center [723, 124] width 53 height 18
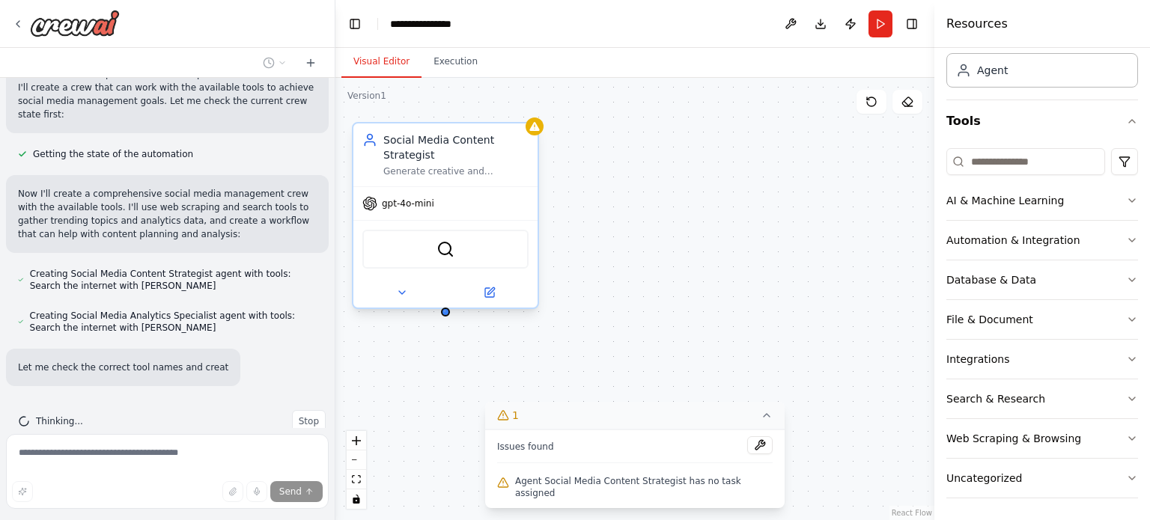
click at [444, 312] on div at bounding box center [445, 312] width 9 height 9
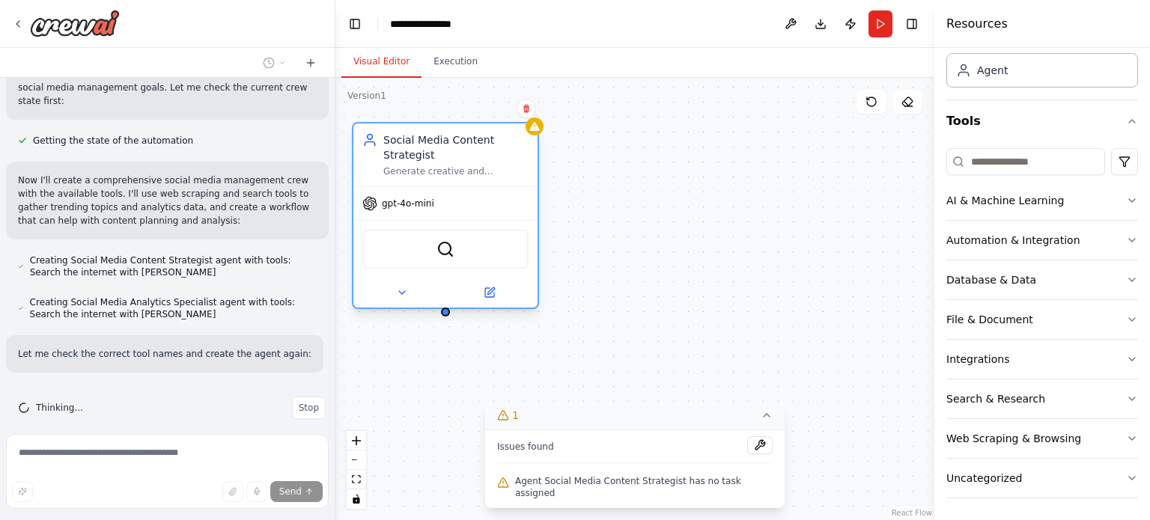
scroll to position [735, 0]
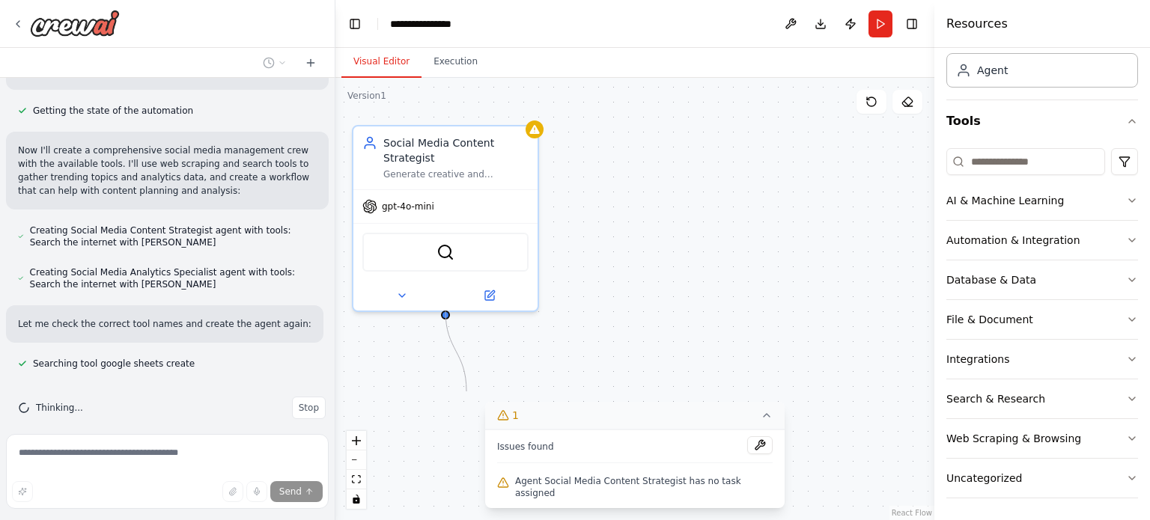
drag, startPoint x: 444, startPoint y: 312, endPoint x: 466, endPoint y: 392, distance: 83.0
click at [466, 392] on div "Social Media Content Strategist Generate creative and engaging content ideas fo…" at bounding box center [634, 299] width 599 height 443
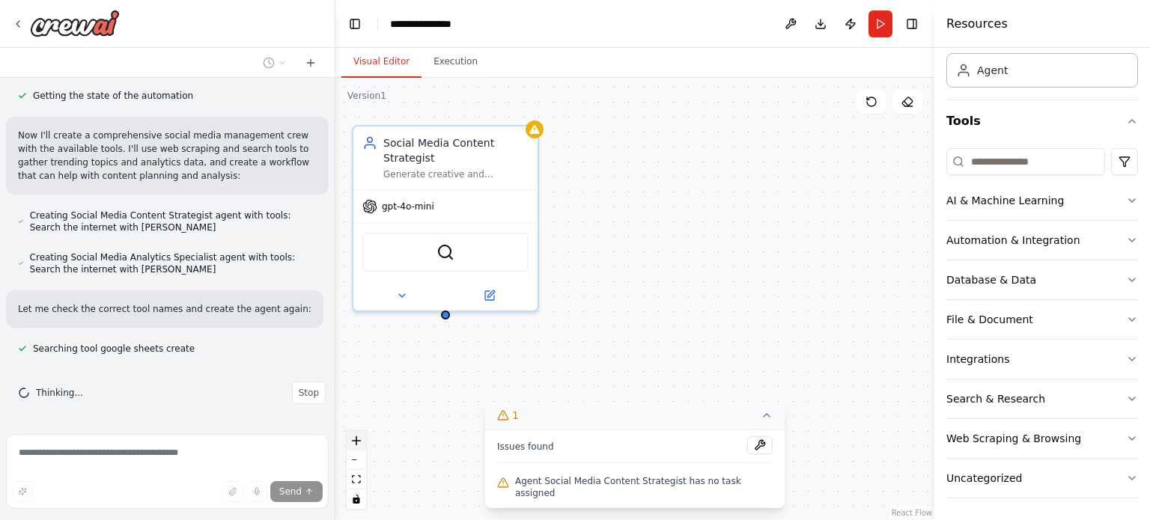
click at [357, 441] on icon "zoom in" at bounding box center [356, 441] width 9 height 9
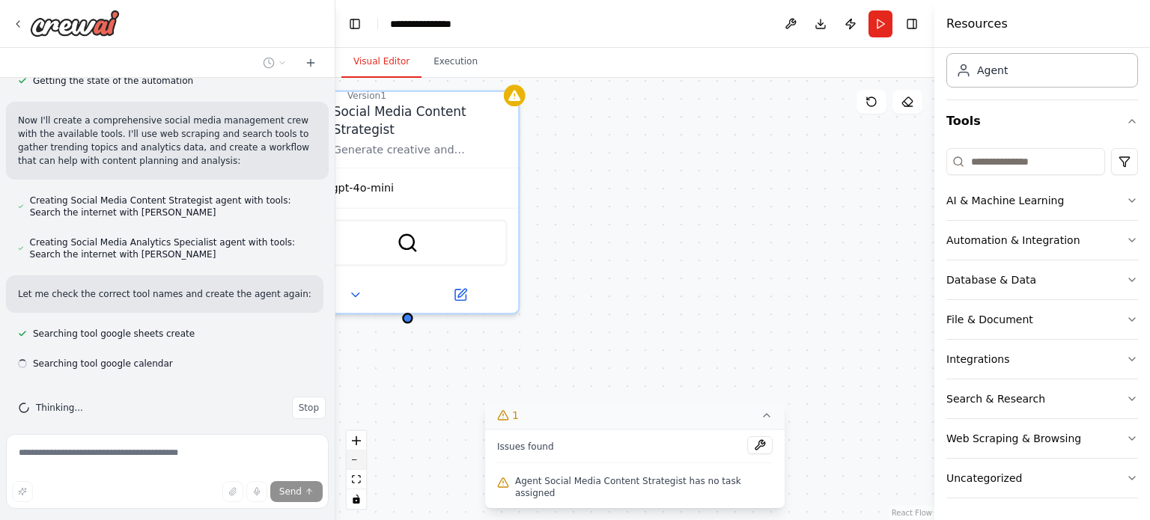
click at [359, 458] on button "zoom out" at bounding box center [356, 460] width 19 height 19
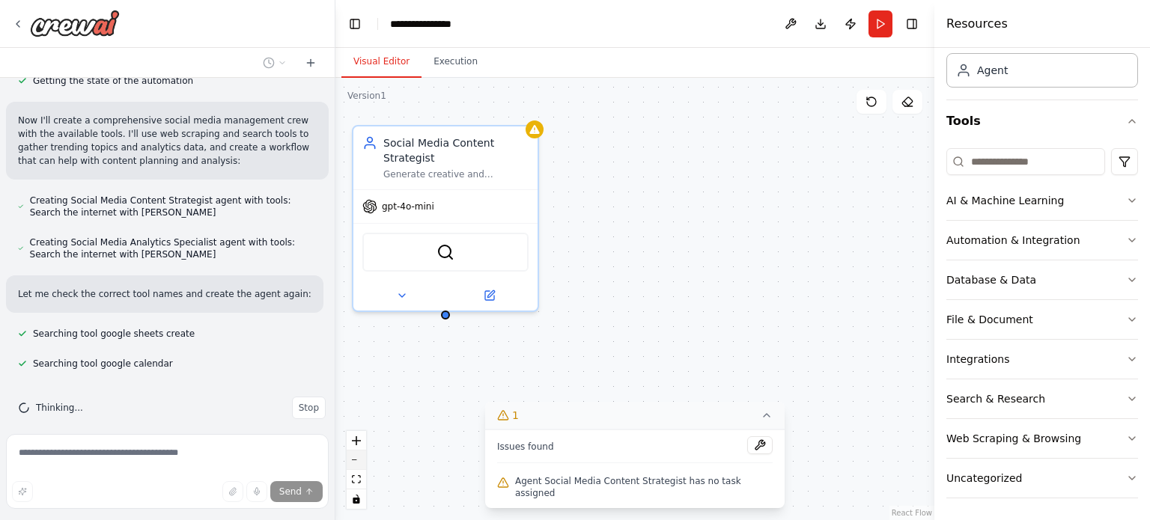
click at [359, 460] on icon "zoom out" at bounding box center [356, 460] width 9 height 1
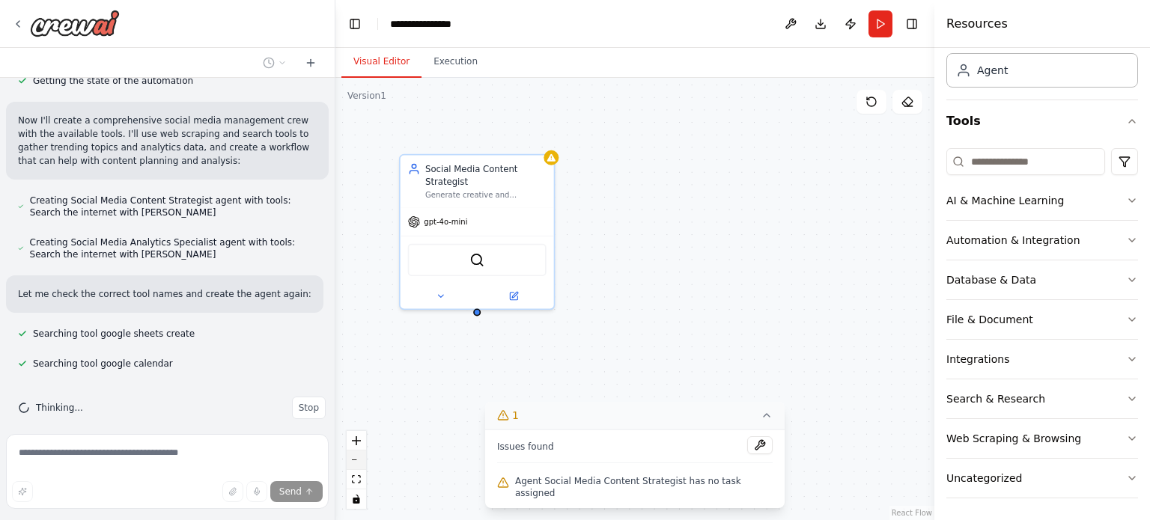
click at [359, 460] on icon "zoom out" at bounding box center [356, 460] width 9 height 1
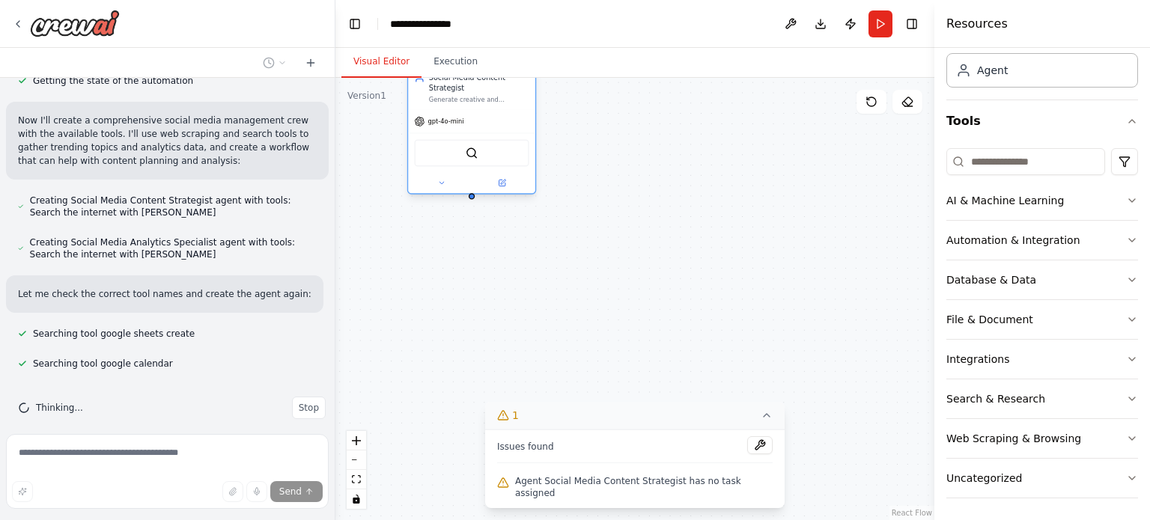
drag, startPoint x: 485, startPoint y: 167, endPoint x: 454, endPoint y: 92, distance: 81.2
click at [454, 95] on div "Generate creative and engaging content ideas for {industry} based on trending t…" at bounding box center [479, 99] width 100 height 8
click at [914, 104] on button at bounding box center [908, 102] width 30 height 24
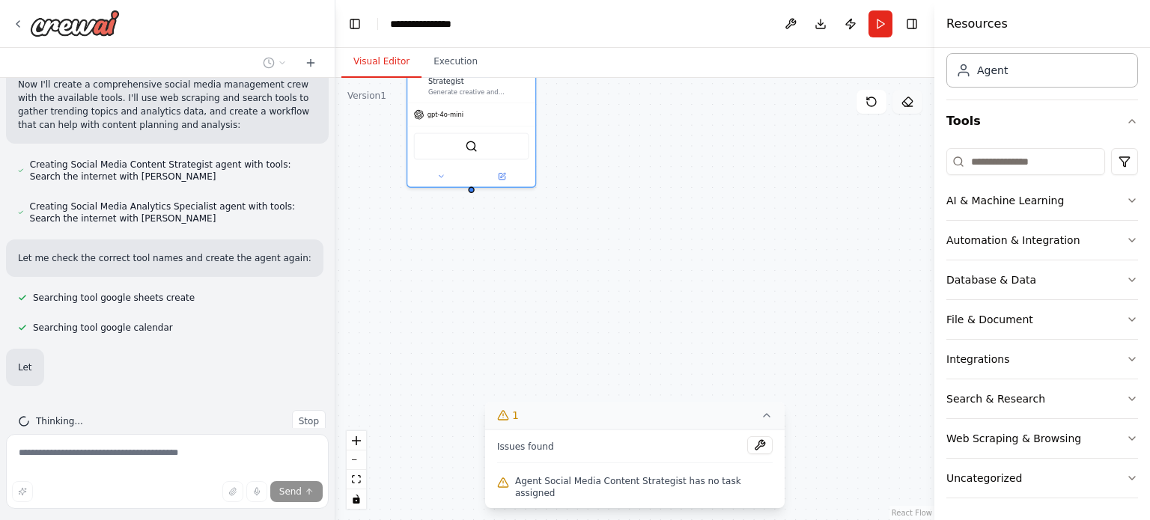
click at [906, 101] on icon at bounding box center [908, 102] width 12 height 12
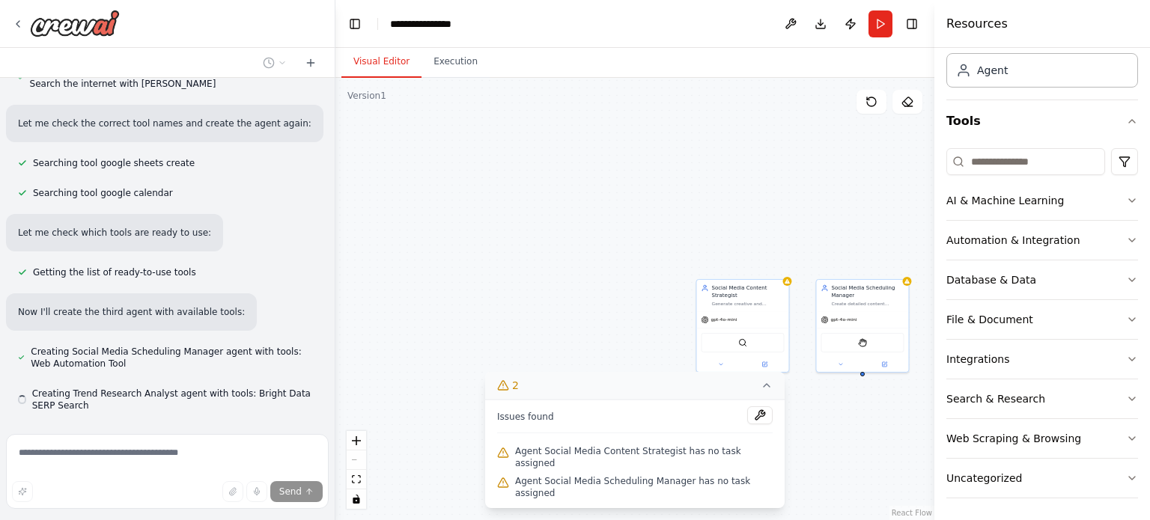
scroll to position [978, 0]
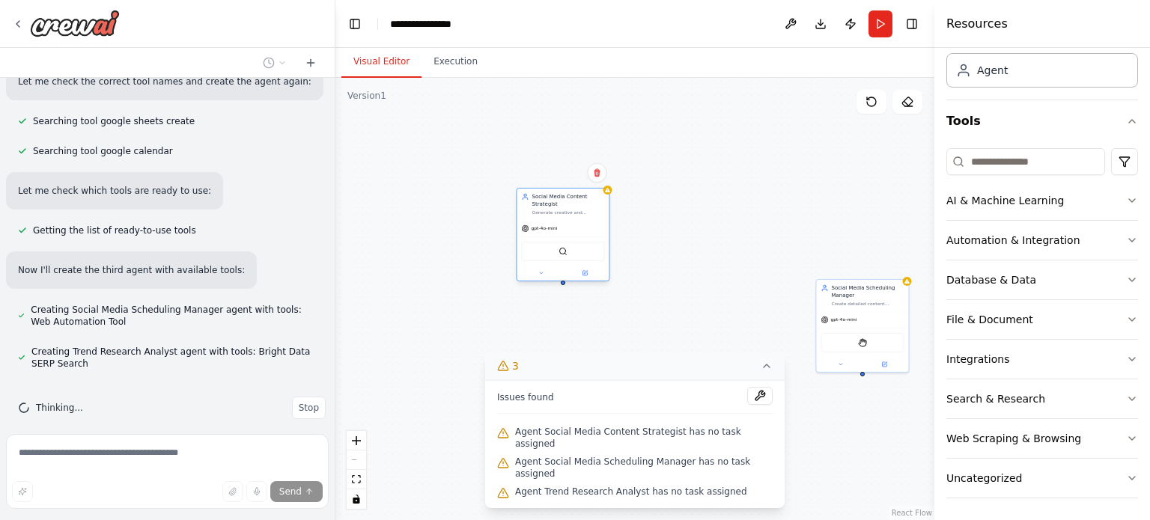
drag, startPoint x: 724, startPoint y: 284, endPoint x: 476, endPoint y: 166, distance: 274.7
click at [516, 188] on div "Social Media Content Strategist Generate creative and engaging content ideas fo…" at bounding box center [563, 235] width 94 height 94
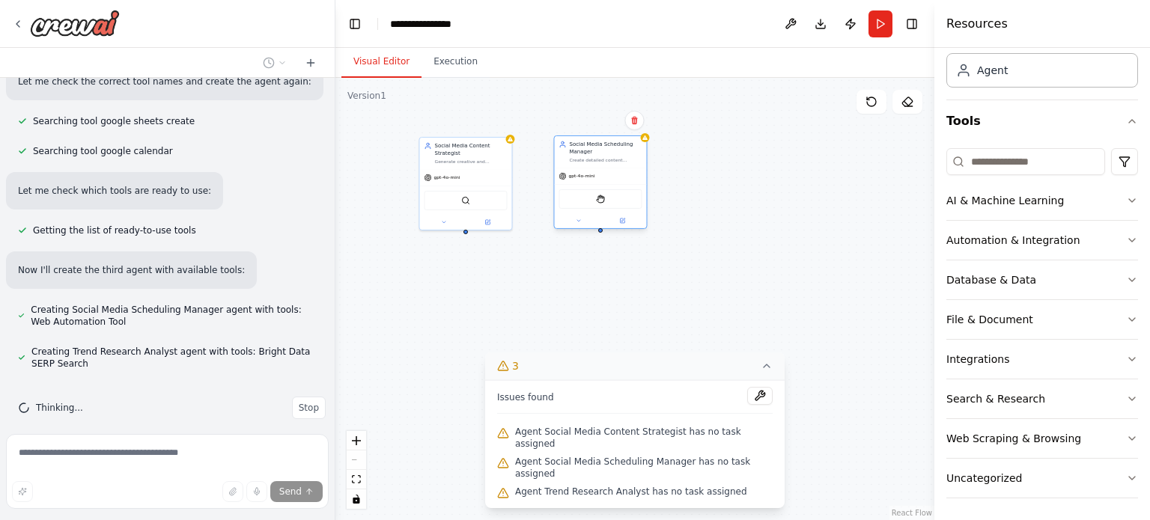
drag, startPoint x: 740, startPoint y: 210, endPoint x: 623, endPoint y: 180, distance: 120.8
click at [623, 180] on div "gpt-4o-mini" at bounding box center [600, 176] width 92 height 16
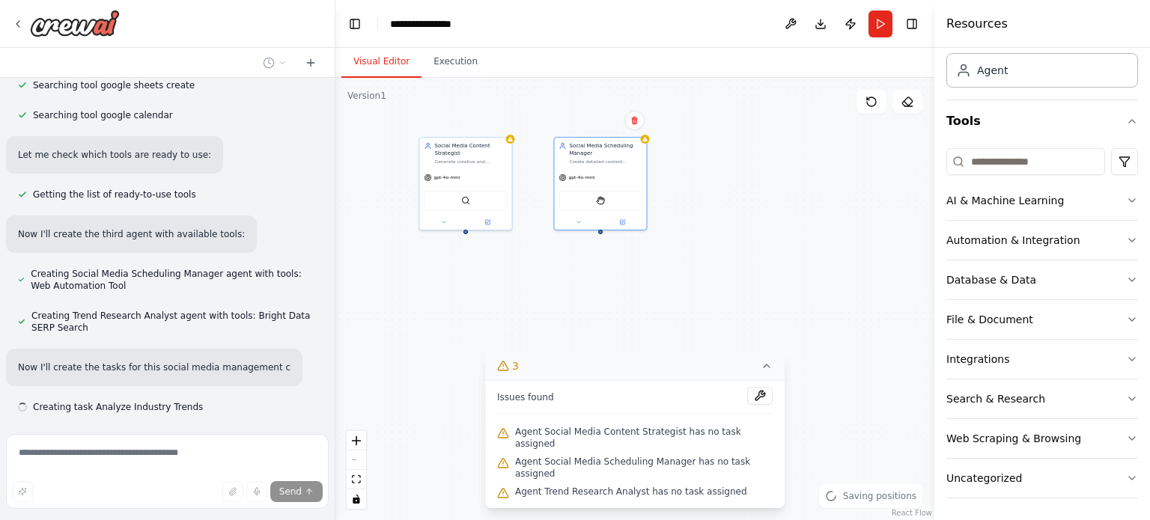
scroll to position [1057, 0]
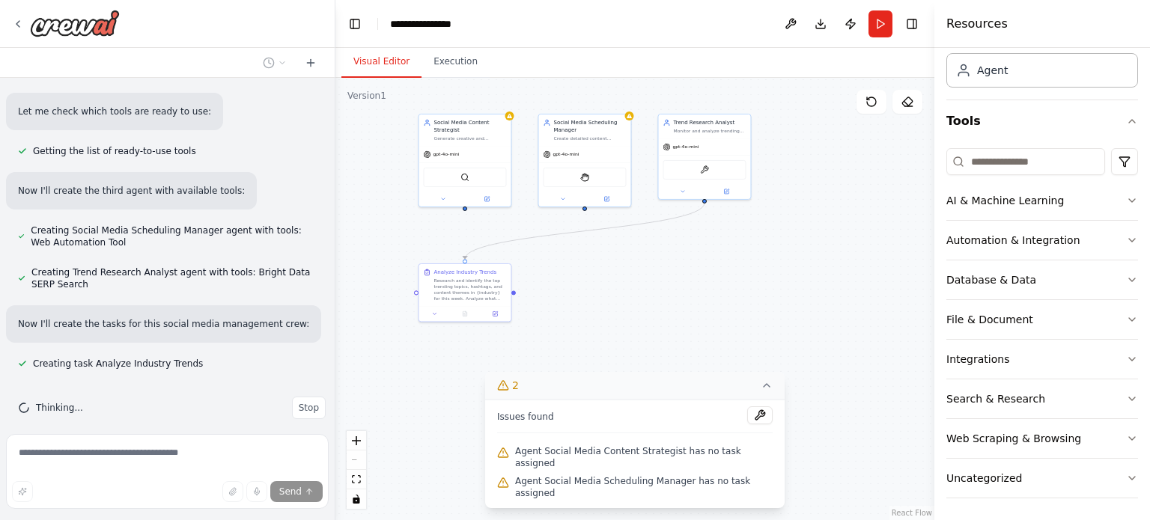
drag, startPoint x: 857, startPoint y: 414, endPoint x: 621, endPoint y: 303, distance: 261.0
click at [621, 303] on div ".deletable-edge-delete-btn { width: 20px; height: 20px; border: 0px solid #ffff…" at bounding box center [634, 299] width 599 height 443
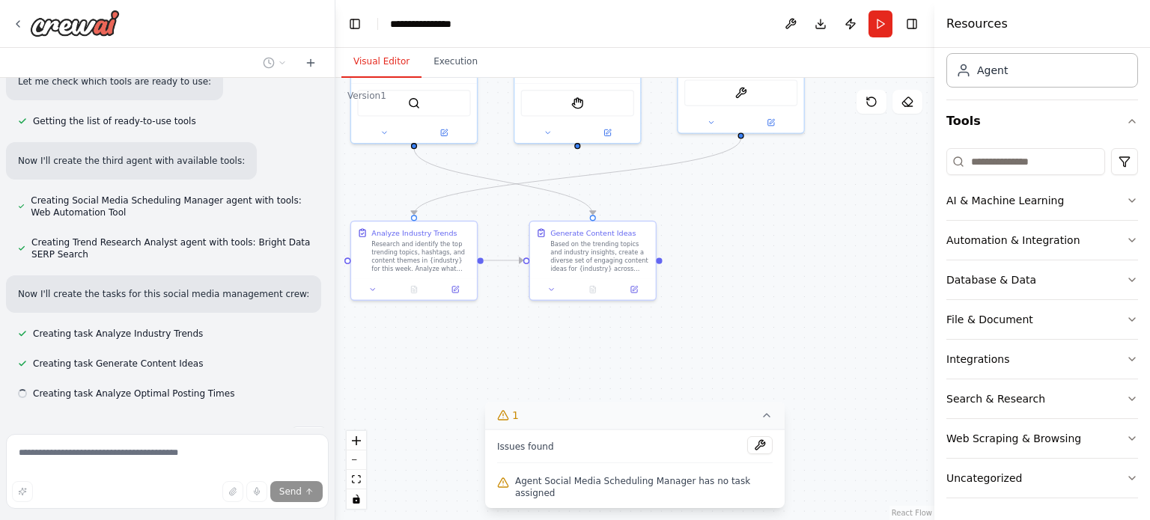
scroll to position [1117, 0]
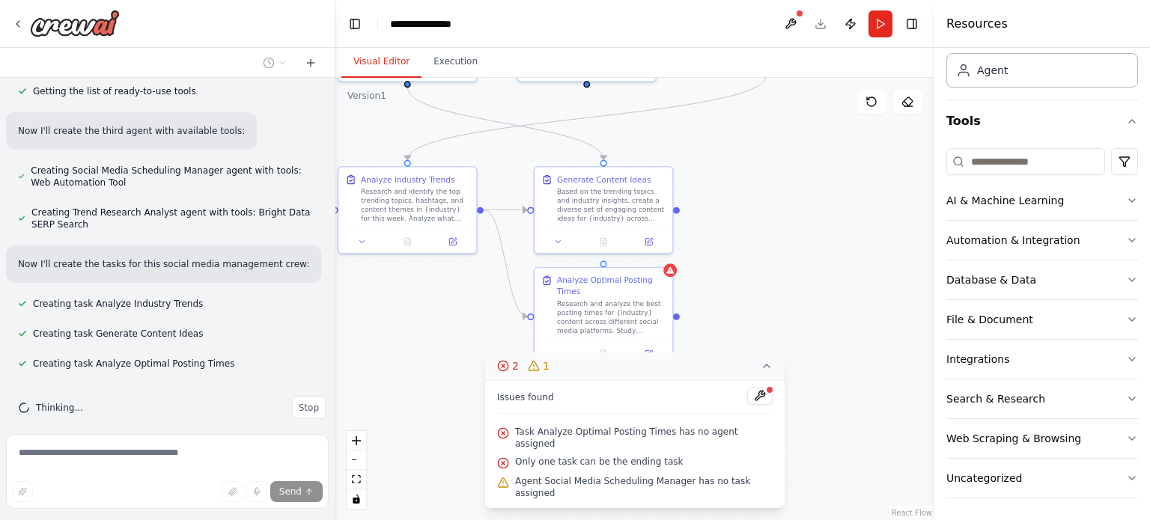
drag, startPoint x: 798, startPoint y: 317, endPoint x: 808, endPoint y: 266, distance: 52.0
click at [808, 266] on div ".deletable-edge-delete-btn { width: 20px; height: 20px; border: 0px solid #ffff…" at bounding box center [634, 299] width 599 height 443
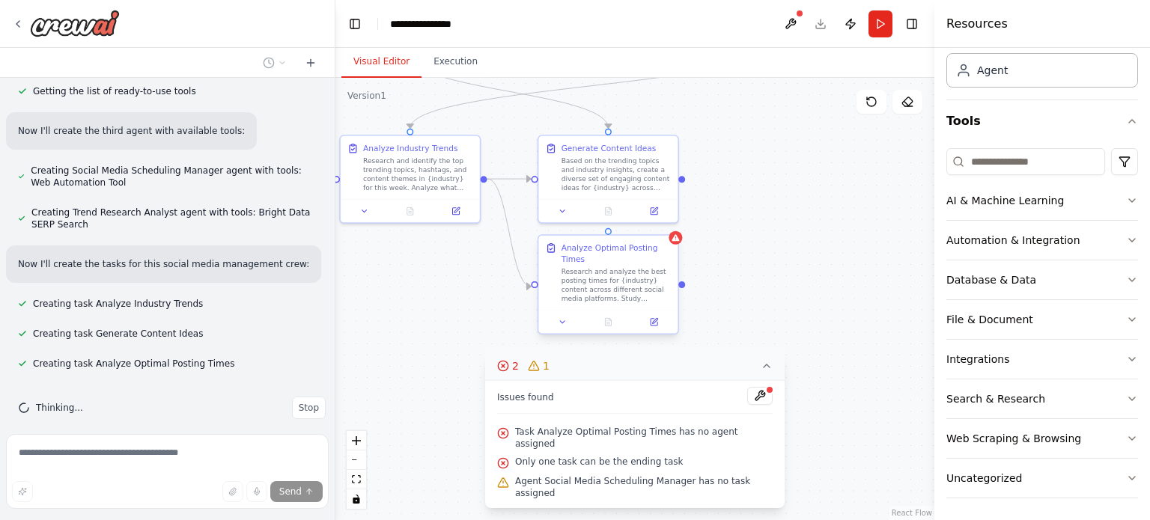
click at [620, 294] on div "Research and analyze the best posting times for {industry} content across diffe…" at bounding box center [617, 285] width 110 height 36
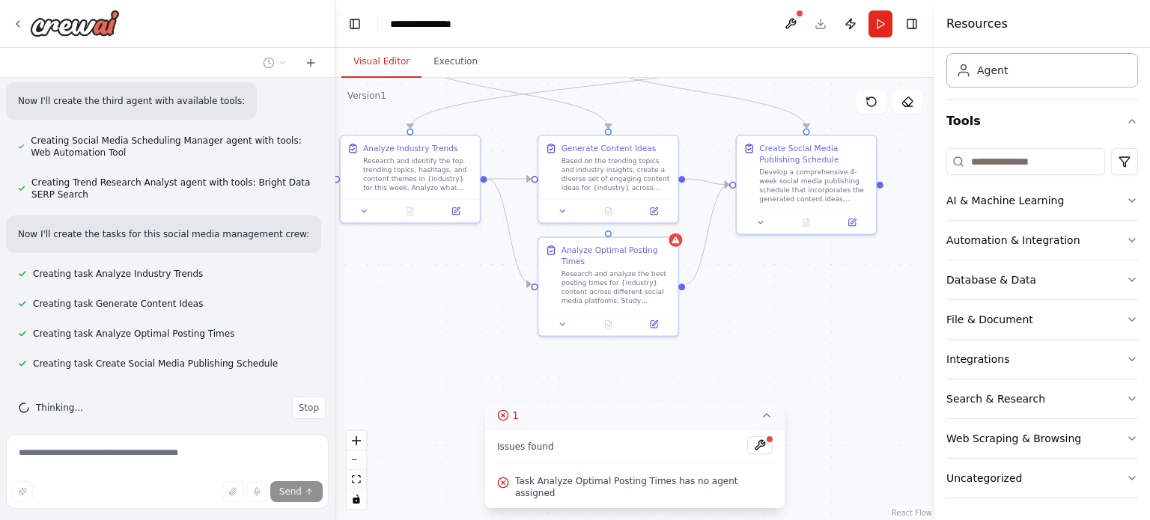
click at [776, 291] on div ".deletable-edge-delete-btn { width: 20px; height: 20px; border: 0px solid #ffff…" at bounding box center [634, 299] width 599 height 443
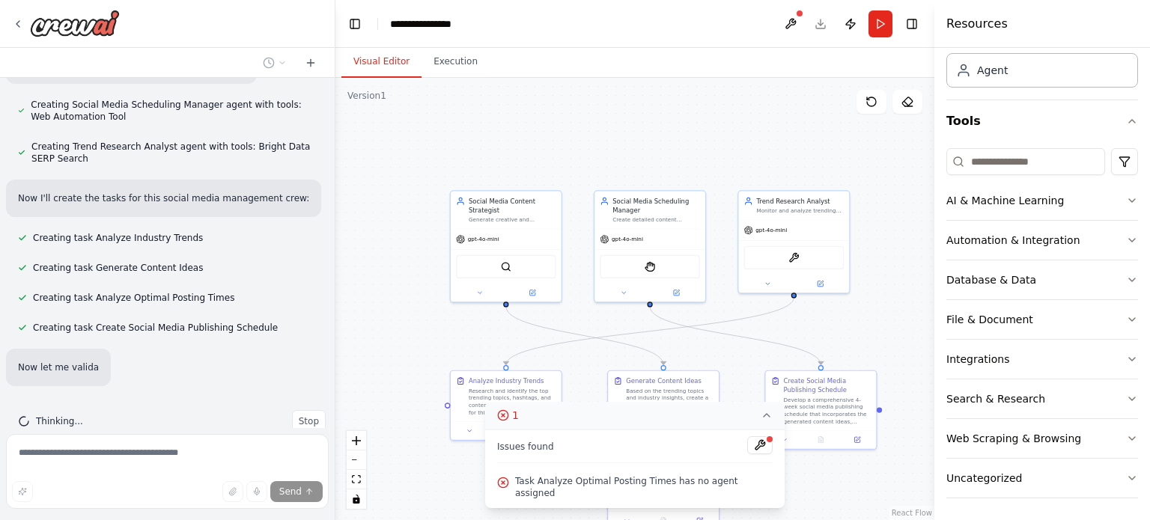
scroll to position [1227, 0]
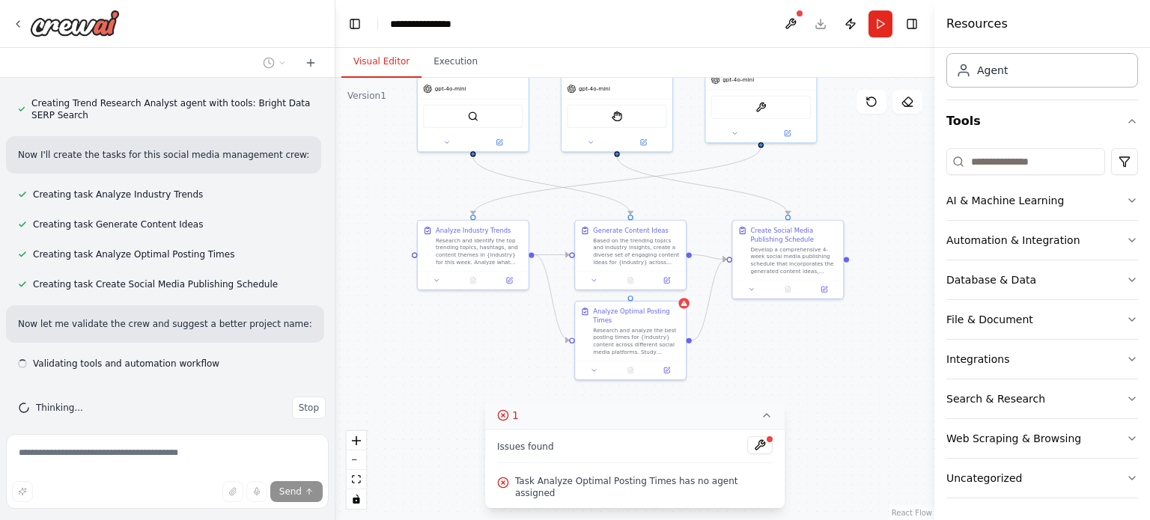
drag, startPoint x: 898, startPoint y: 189, endPoint x: 897, endPoint y: 200, distance: 11.3
click at [897, 200] on div ".deletable-edge-delete-btn { width: 20px; height: 20px; border: 0px solid #ffff…" at bounding box center [634, 299] width 599 height 443
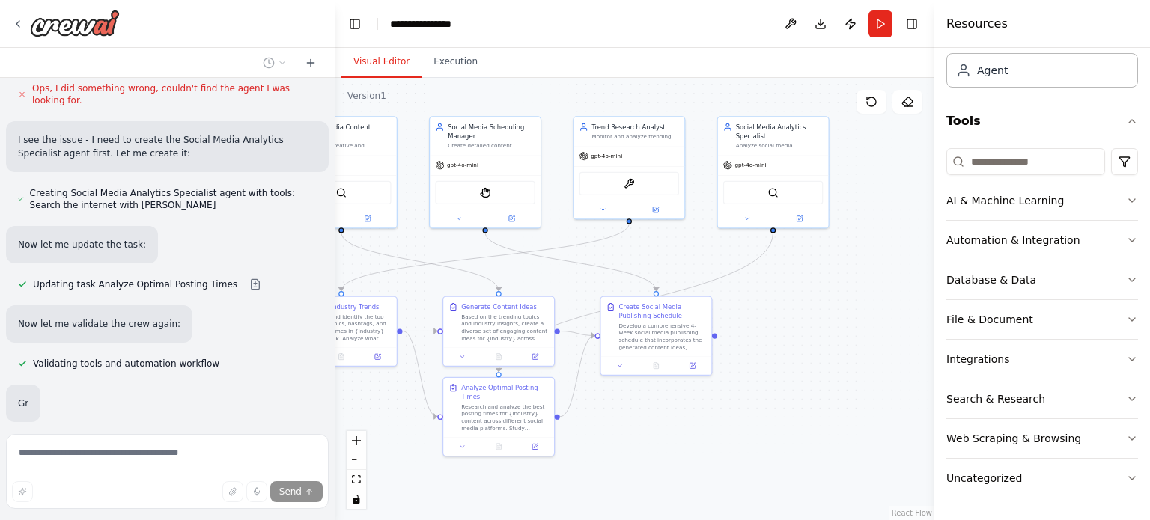
scroll to position [1740, 0]
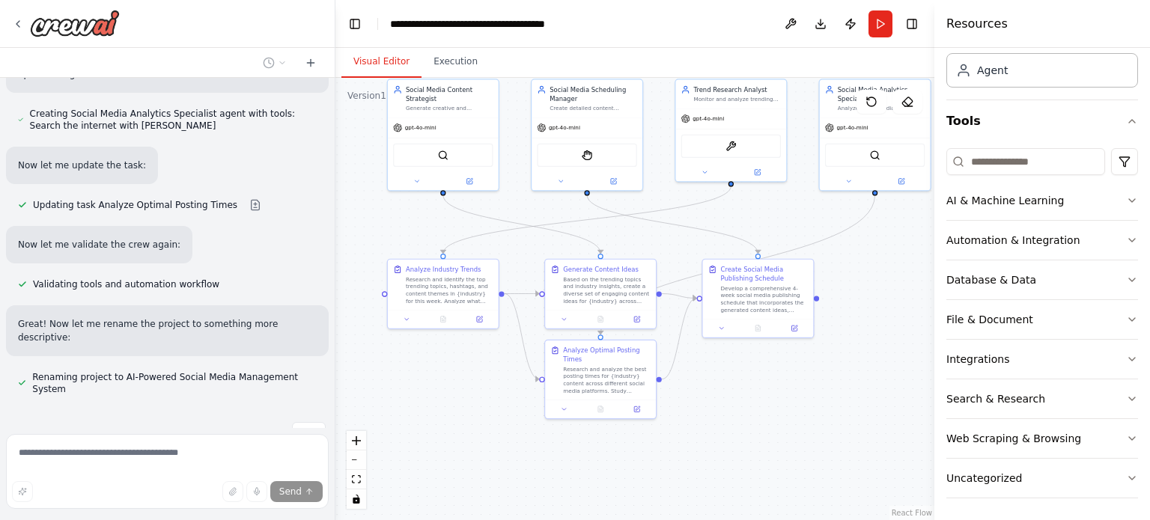
drag, startPoint x: 839, startPoint y: 388, endPoint x: 809, endPoint y: 427, distance: 49.1
click at [809, 427] on div ".deletable-edge-delete-btn { width: 20px; height: 20px; border: 0px solid #ffff…" at bounding box center [634, 299] width 599 height 443
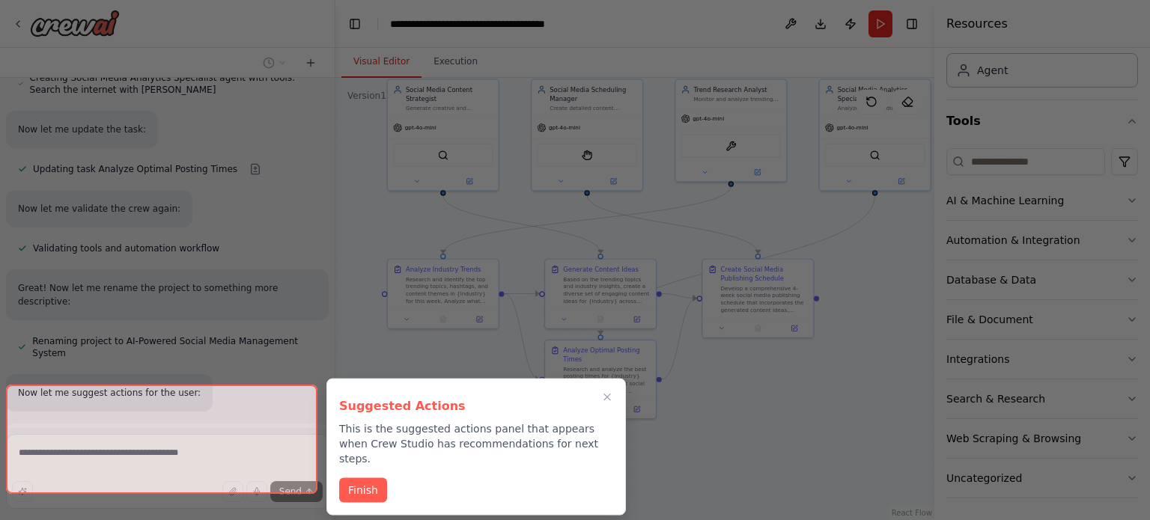
scroll to position [1911, 0]
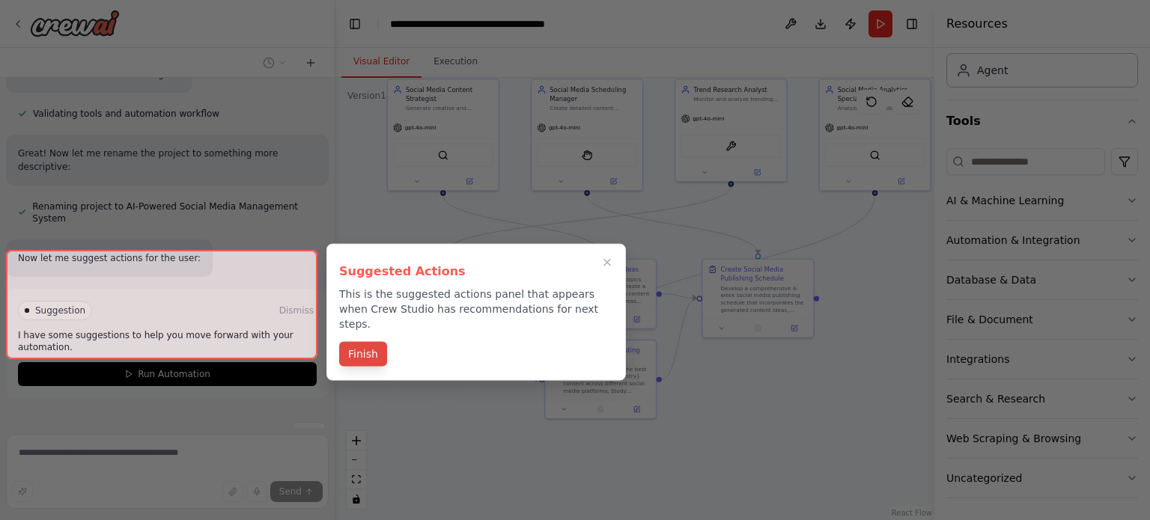
click at [362, 343] on button "Finish" at bounding box center [363, 354] width 48 height 25
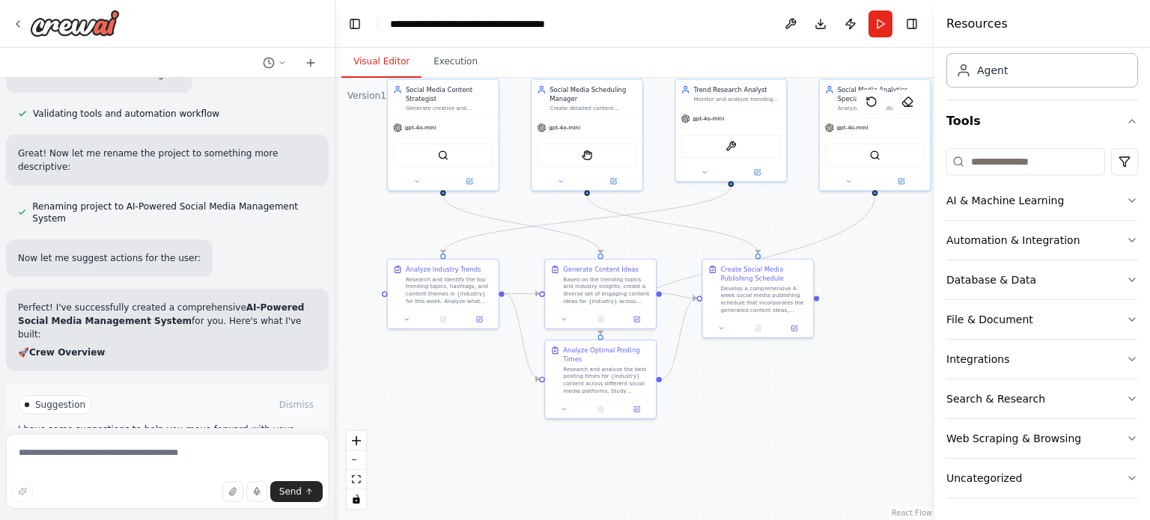
click at [180, 424] on p "I have some suggestions to help you move forward with your automation." at bounding box center [167, 436] width 299 height 24
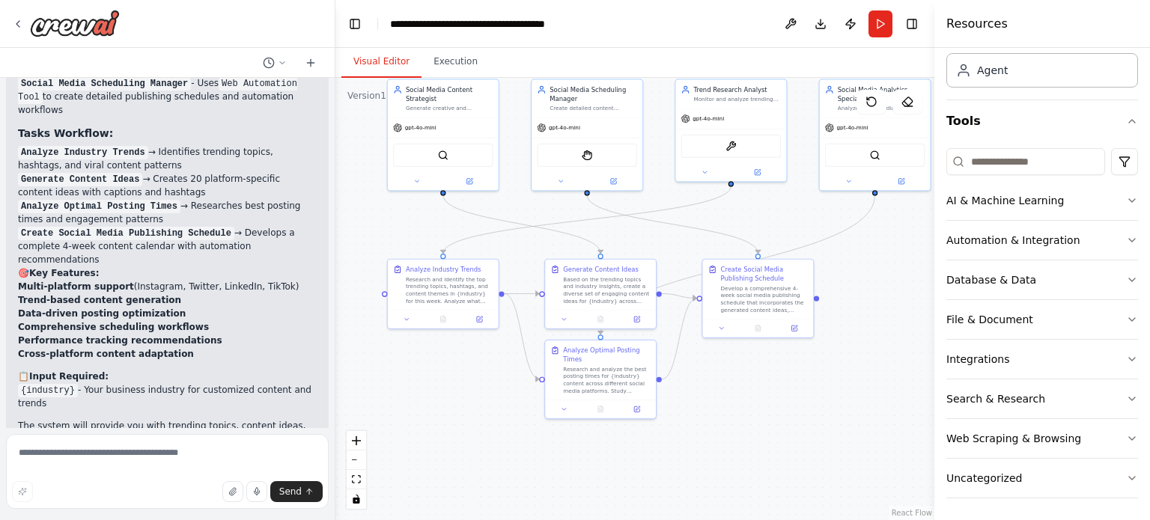
scroll to position [2471, 0]
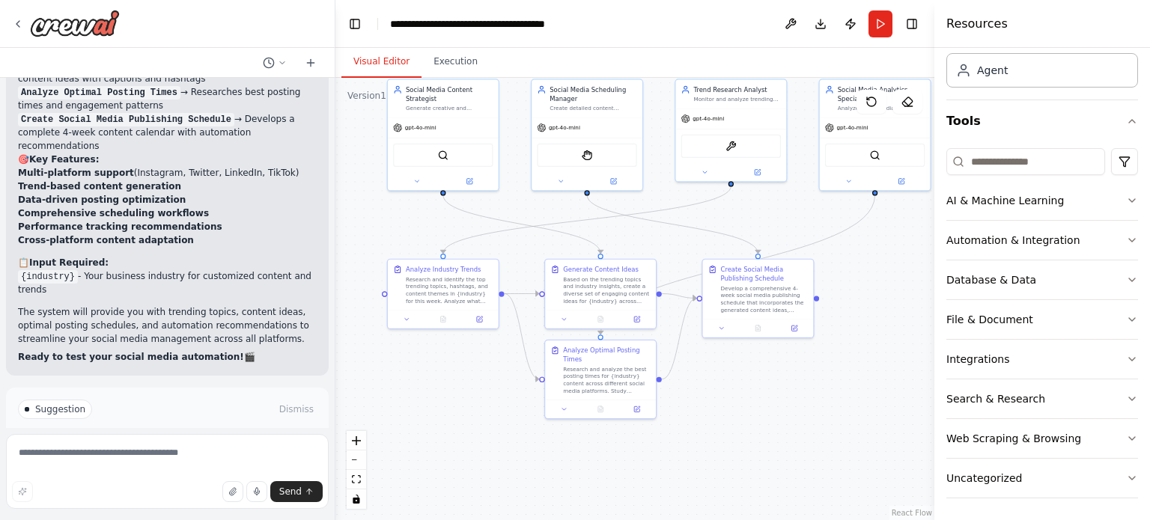
click at [195, 467] on span "Run Automation" at bounding box center [174, 473] width 73 height 12
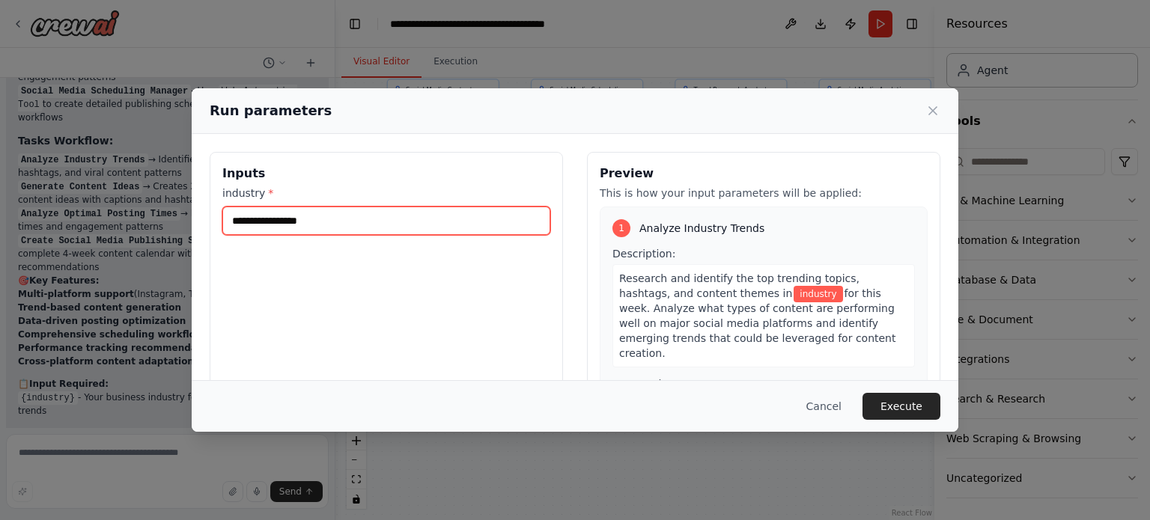
click at [306, 223] on input "industry *" at bounding box center [386, 221] width 328 height 28
type input "*"
type input "**********"
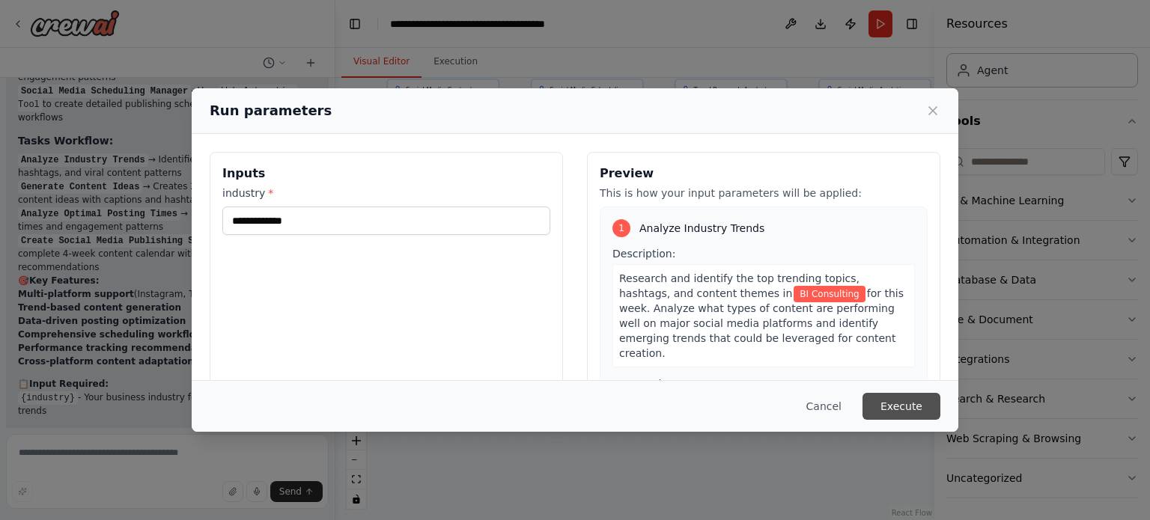
click at [911, 407] on button "Execute" at bounding box center [902, 406] width 78 height 27
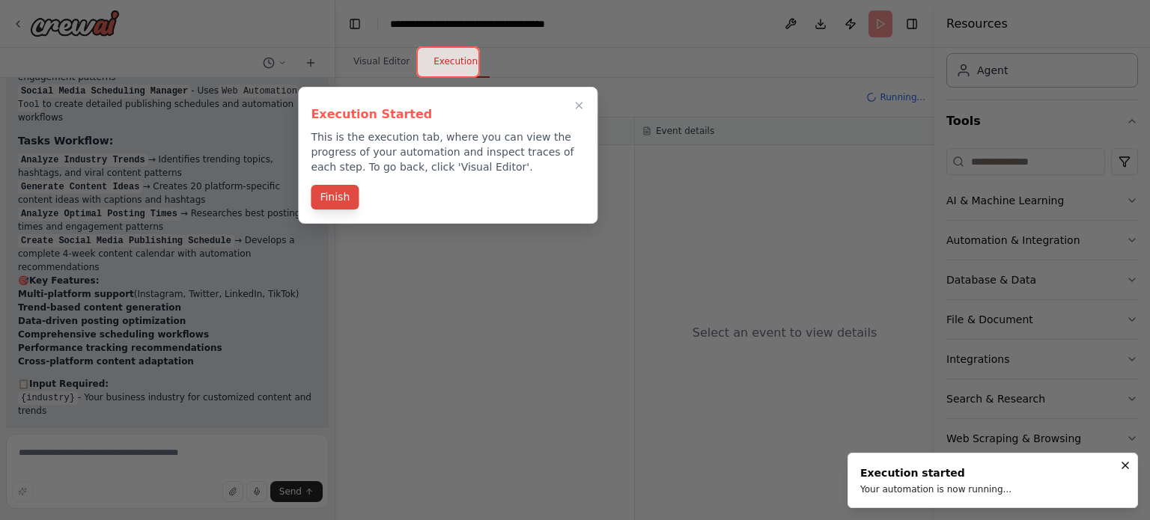
click at [342, 199] on button "Finish" at bounding box center [335, 197] width 48 height 25
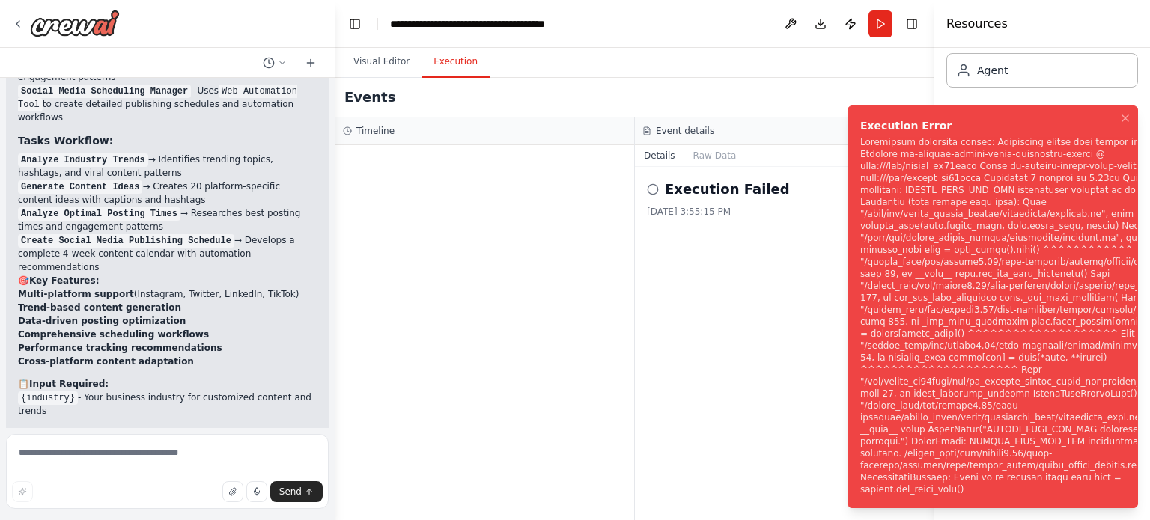
scroll to position [2471, 0]
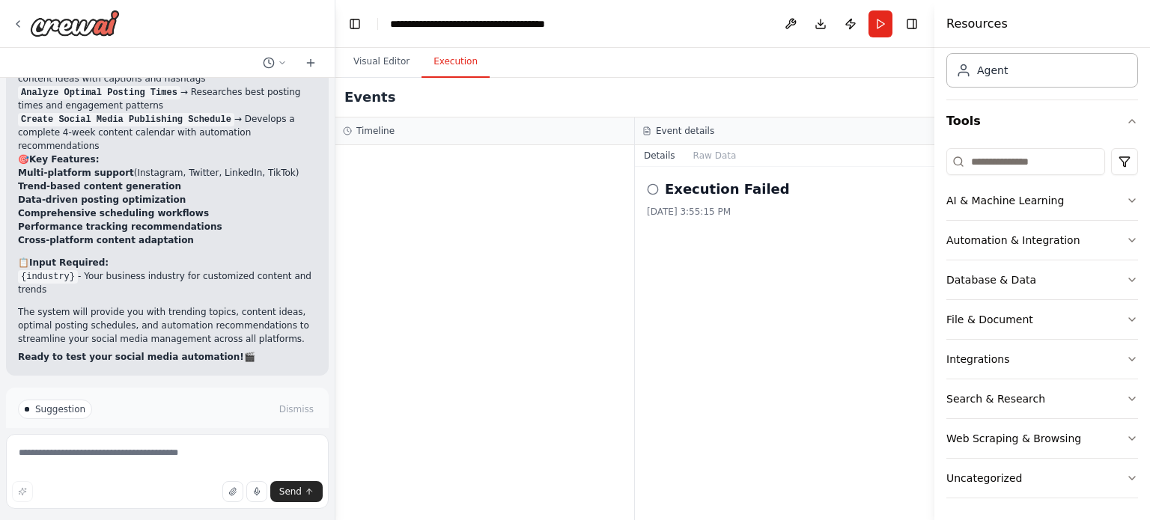
click at [204, 461] on button "Help fix error" at bounding box center [167, 473] width 299 height 24
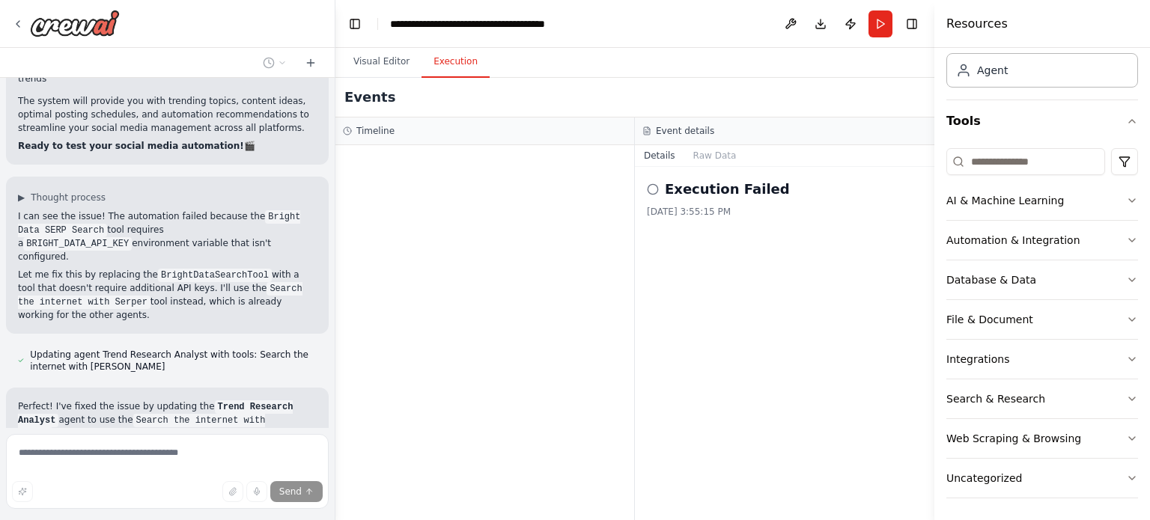
scroll to position [2712, 0]
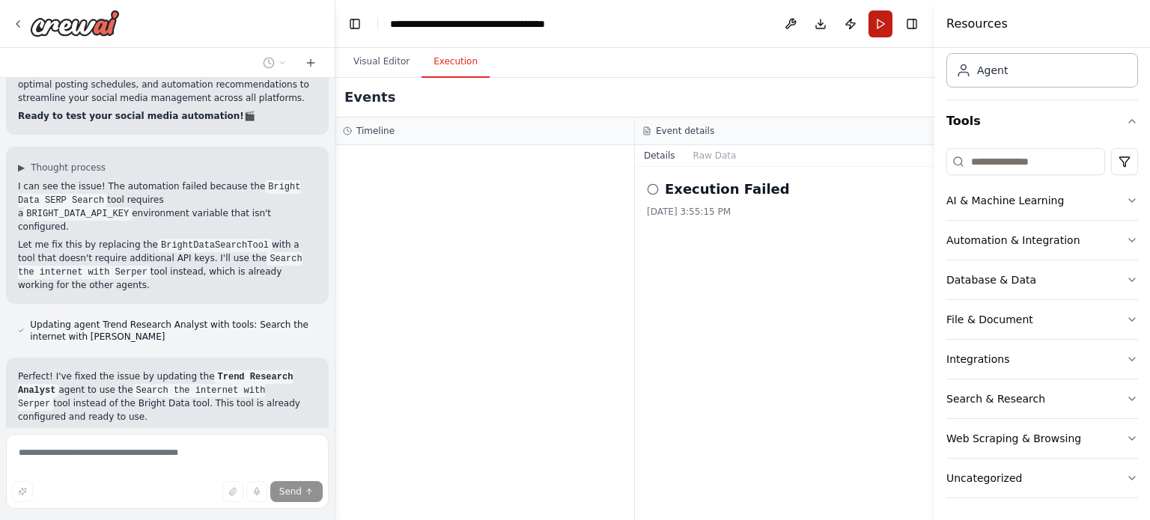
click at [872, 29] on button "Run" at bounding box center [881, 23] width 24 height 27
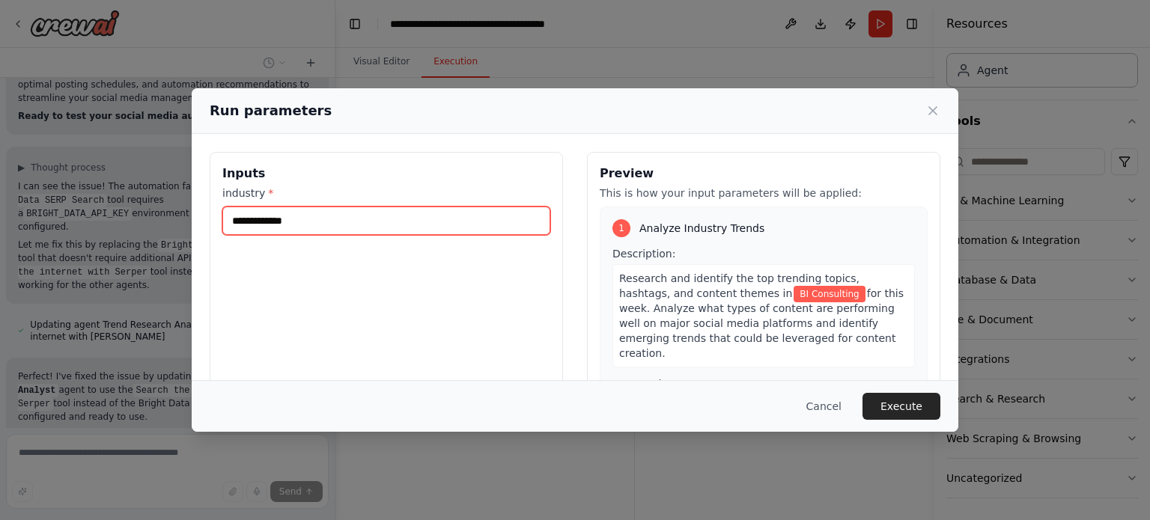
drag, startPoint x: 240, startPoint y: 217, endPoint x: 197, endPoint y: 272, distance: 69.4
click at [197, 271] on div "**********" at bounding box center [575, 329] width 767 height 391
type input "**********"
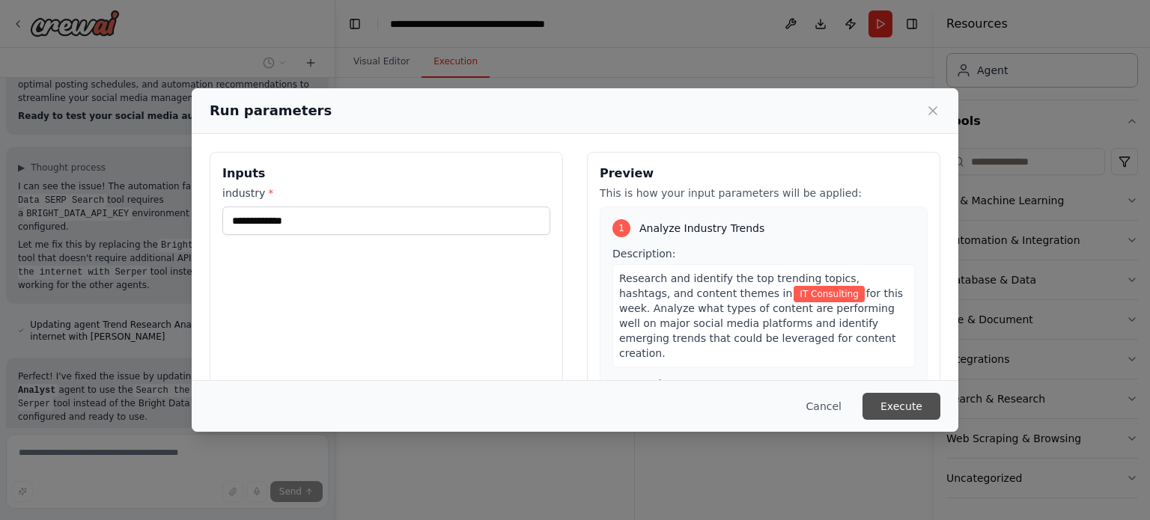
click at [929, 416] on button "Execute" at bounding box center [902, 406] width 78 height 27
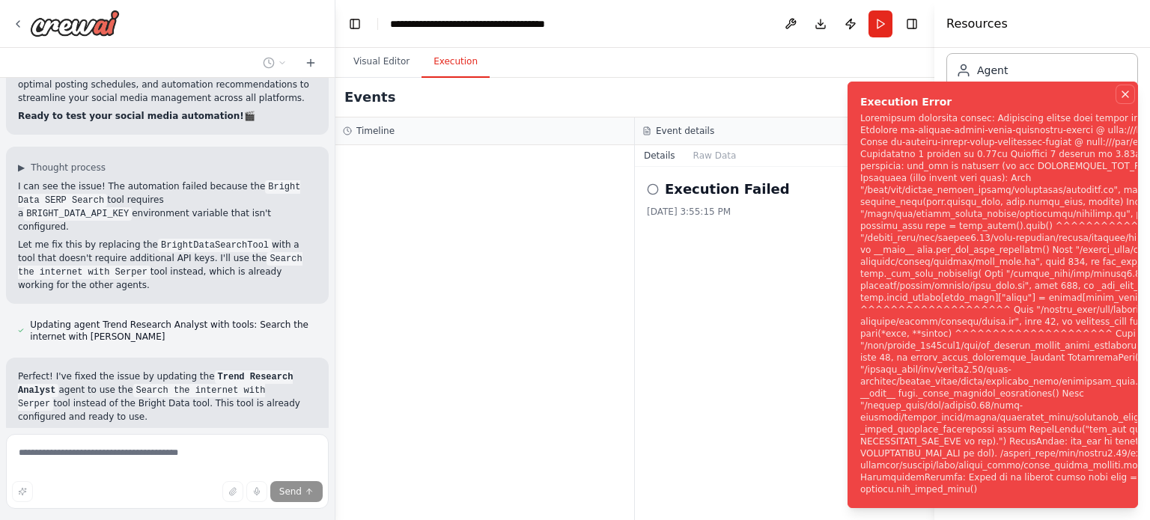
click at [1125, 100] on icon "Notifications (F8)" at bounding box center [1126, 94] width 12 height 12
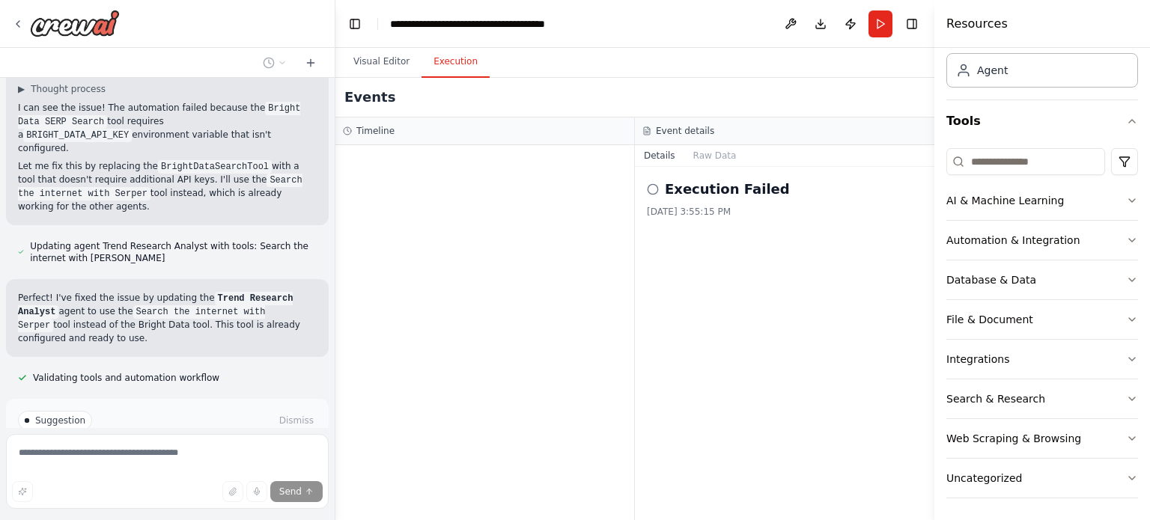
scroll to position [2834, 0]
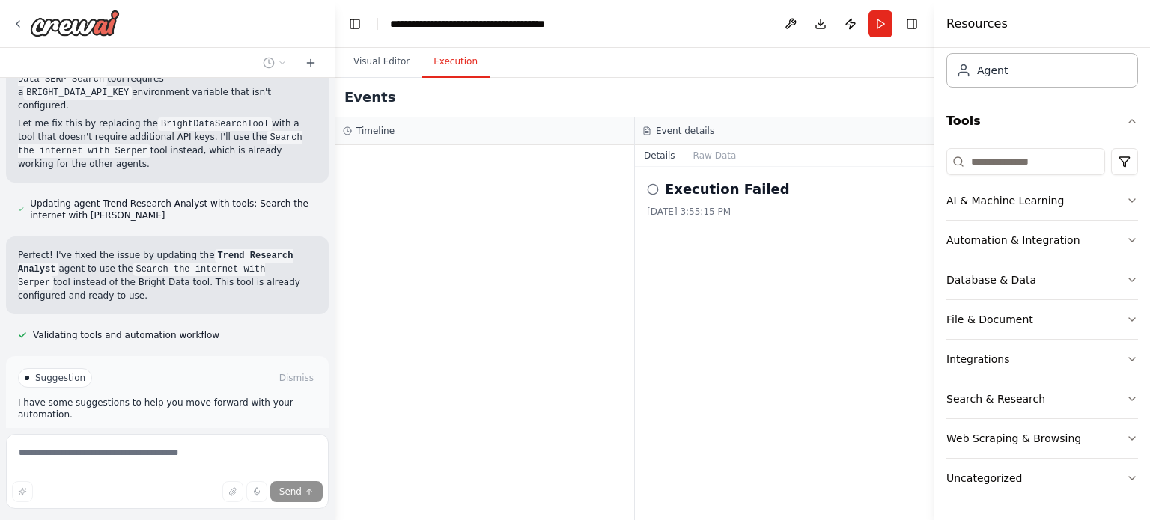
click at [131, 437] on icon at bounding box center [135, 441] width 9 height 9
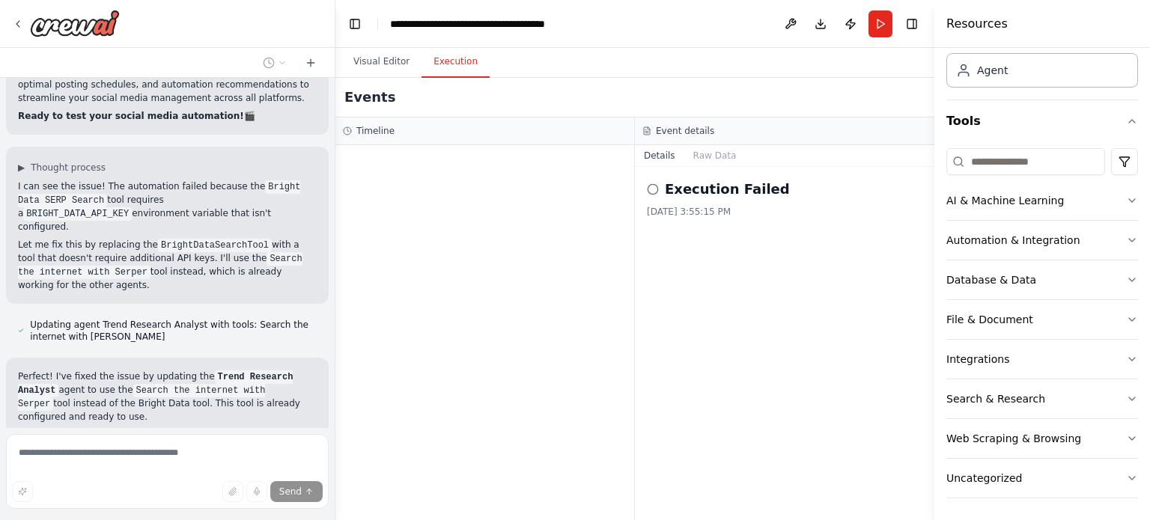
click at [652, 192] on icon at bounding box center [653, 189] width 12 height 12
click at [652, 191] on icon at bounding box center [653, 189] width 12 height 12
click at [653, 189] on icon at bounding box center [653, 189] width 12 height 12
